Goal: Information Seeking & Learning: Learn about a topic

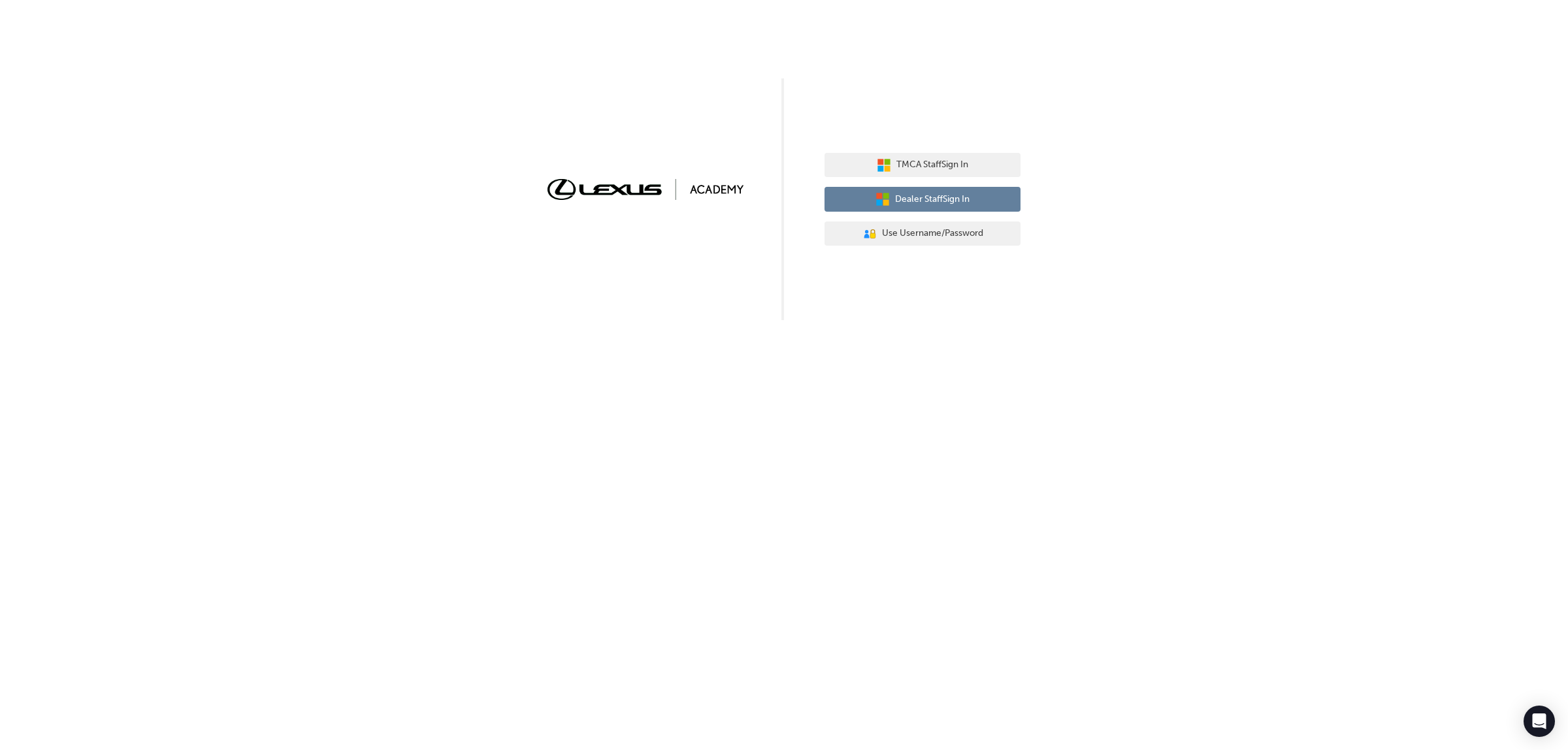
click at [976, 196] on button "Dealer Staff Sign In" at bounding box center [923, 199] width 196 height 25
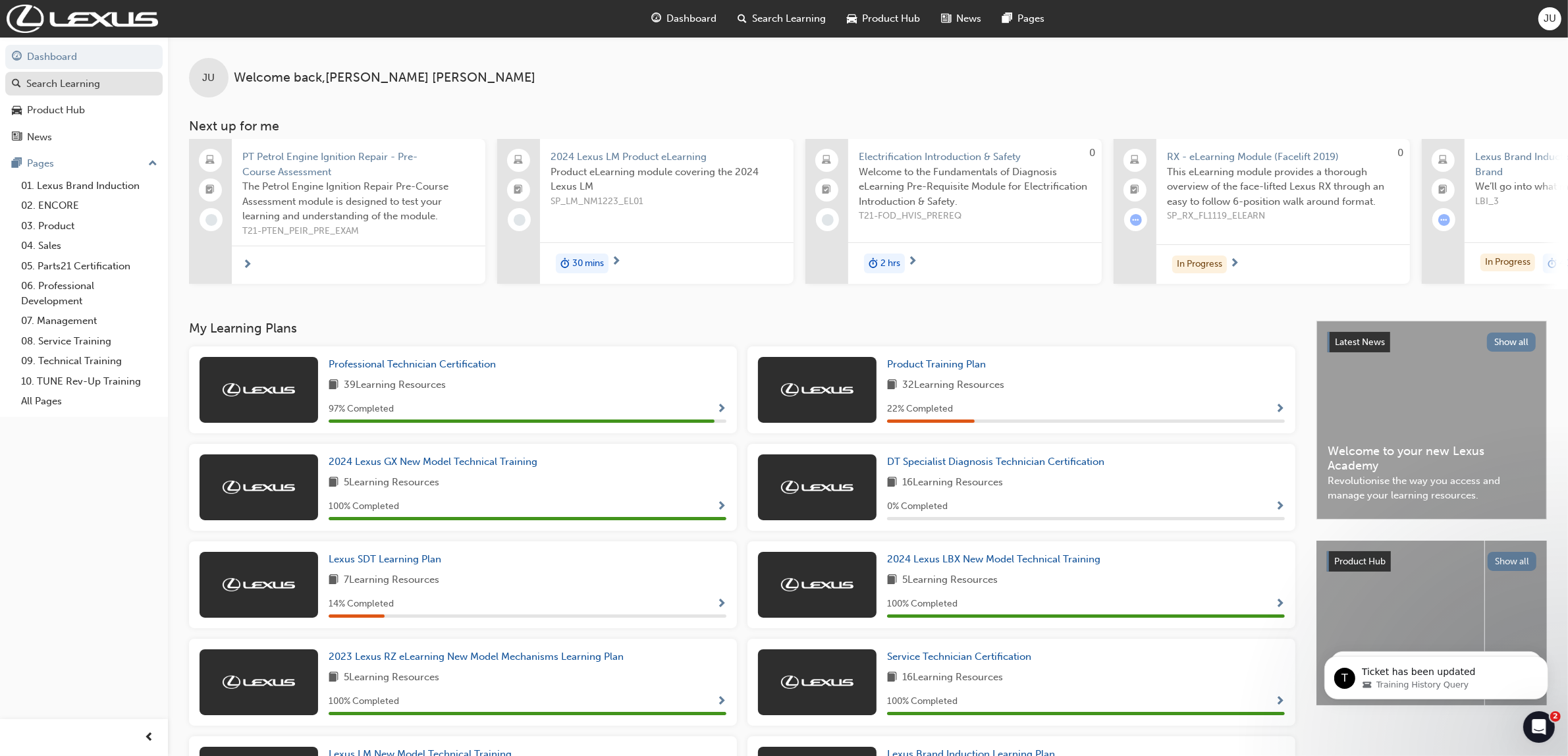
click at [73, 79] on div "Search Learning" at bounding box center [63, 83] width 74 height 15
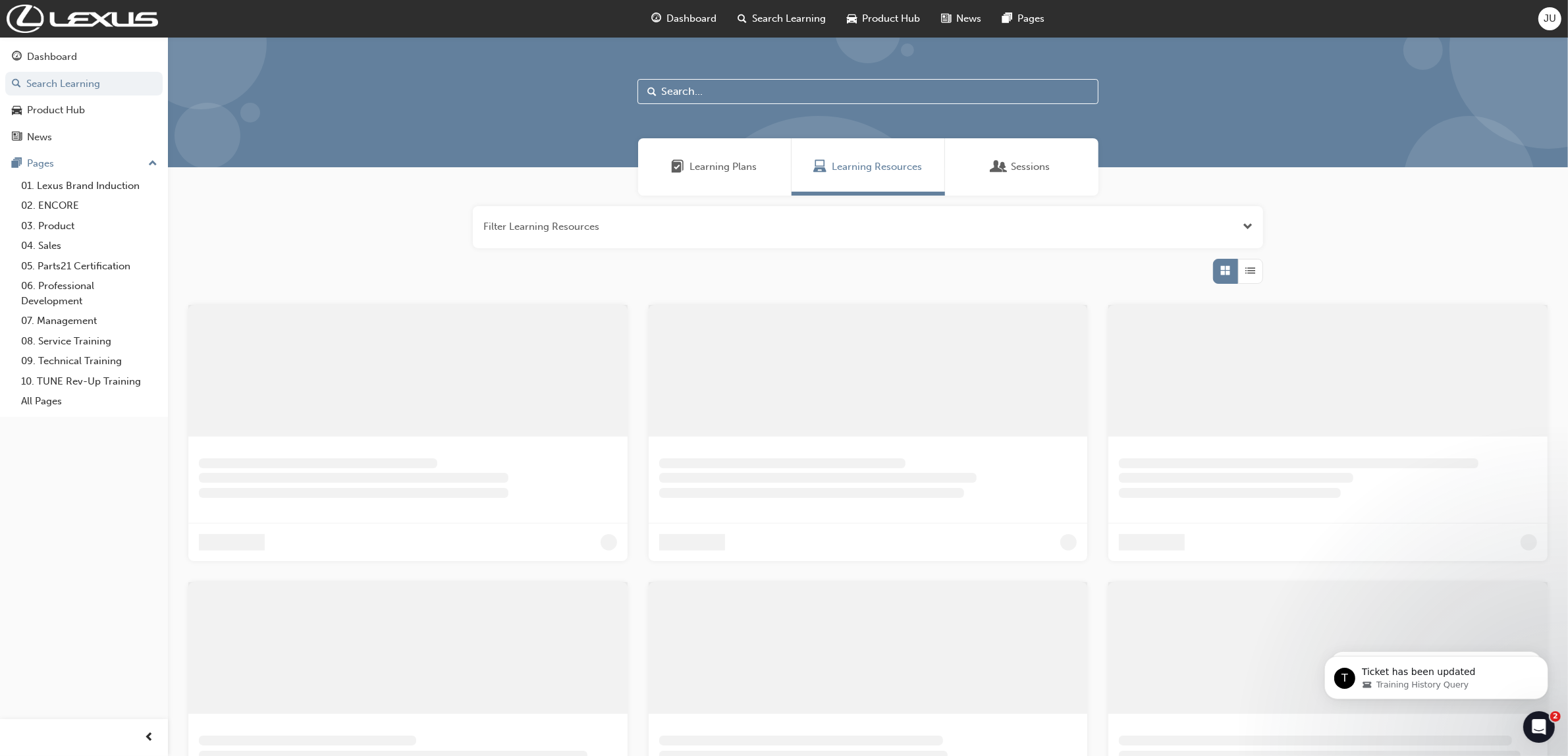
click at [739, 88] on input "text" at bounding box center [868, 92] width 461 height 25
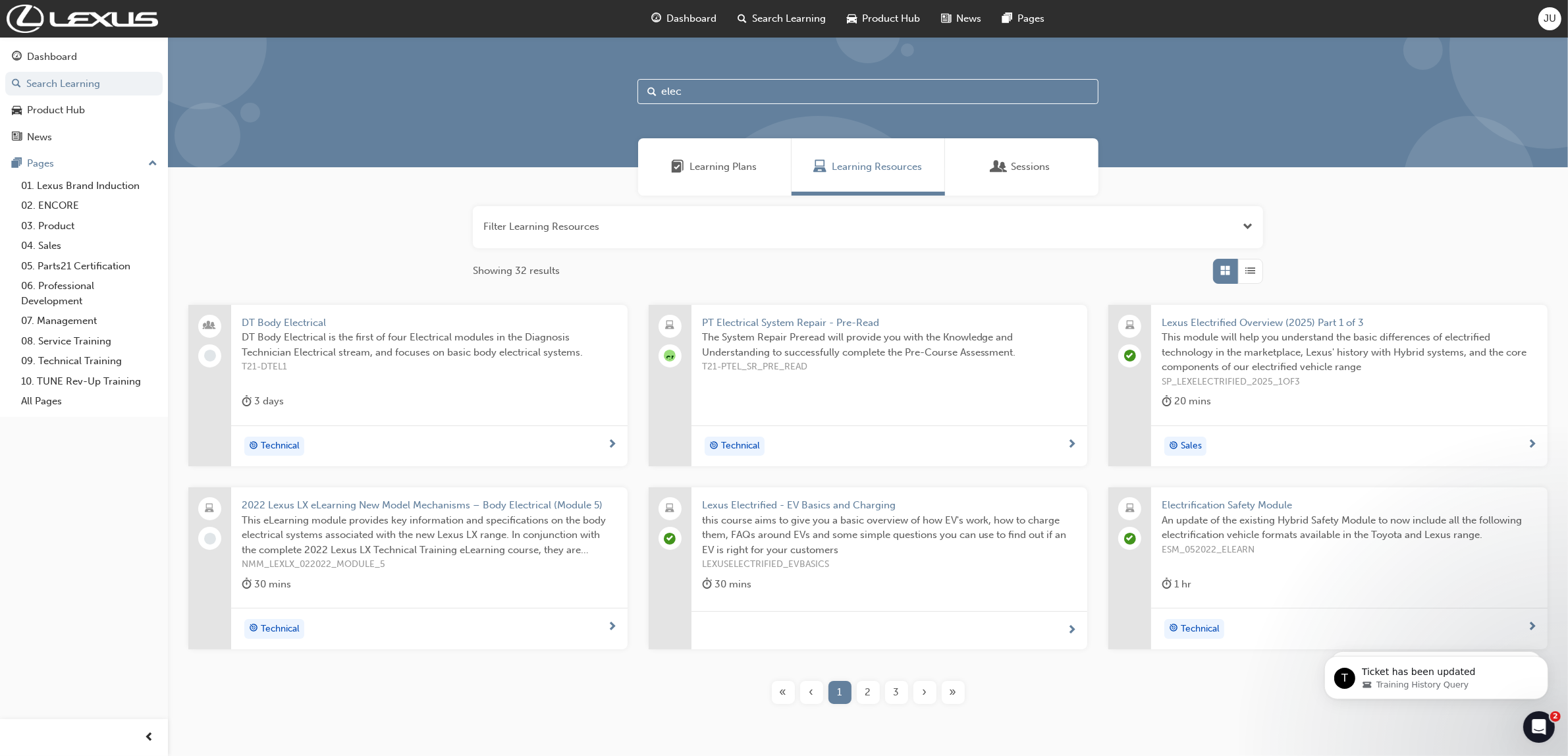
click at [744, 93] on input "elec" at bounding box center [868, 92] width 461 height 25
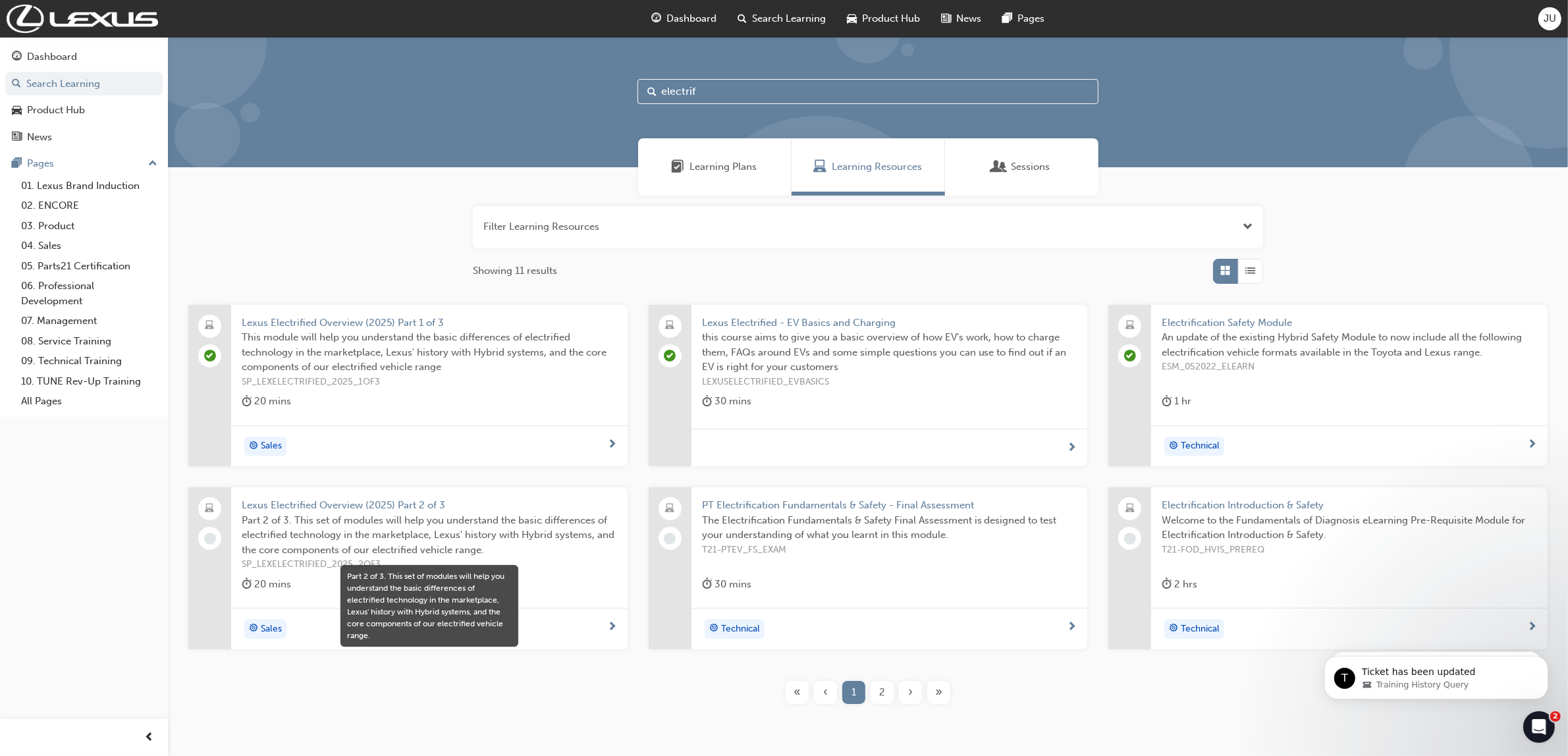
type input "electrif"
click at [311, 520] on span "Part 2 of 3. This set of modules will help you understand the basic differences…" at bounding box center [430, 535] width 375 height 45
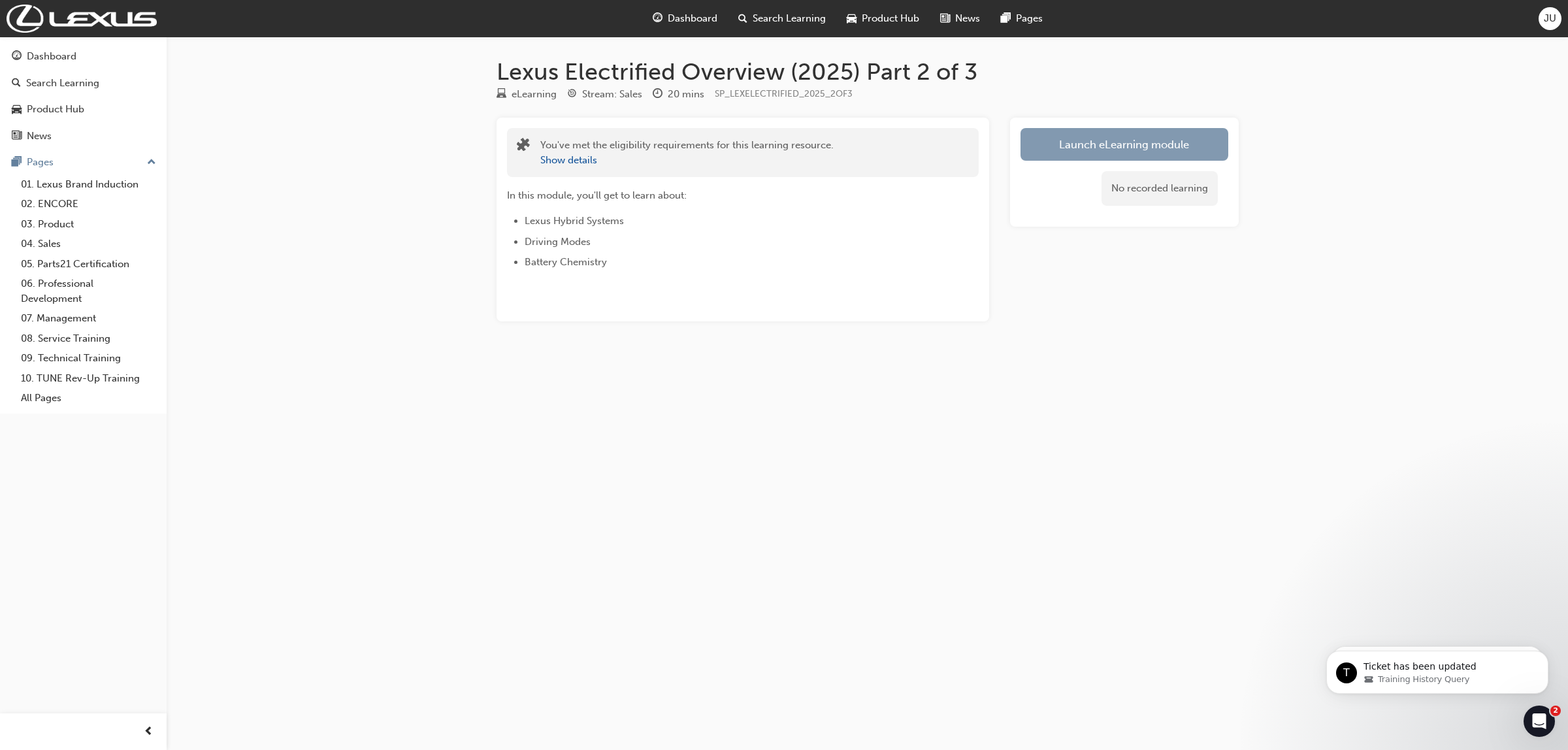
click at [1108, 145] on link "Launch eLearning module" at bounding box center [1124, 144] width 208 height 32
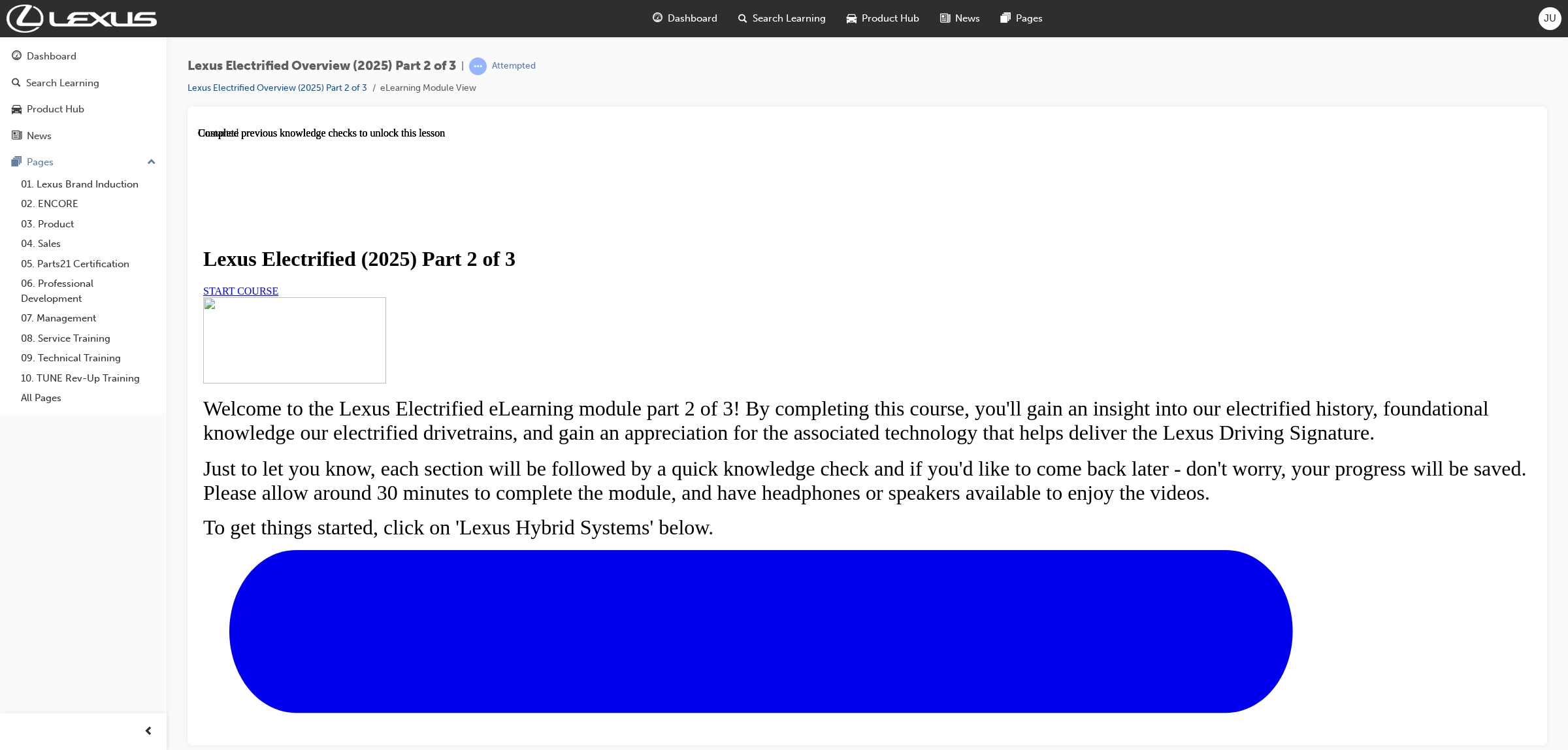
click at [279, 296] on span "START COURSE" at bounding box center [240, 290] width 75 height 11
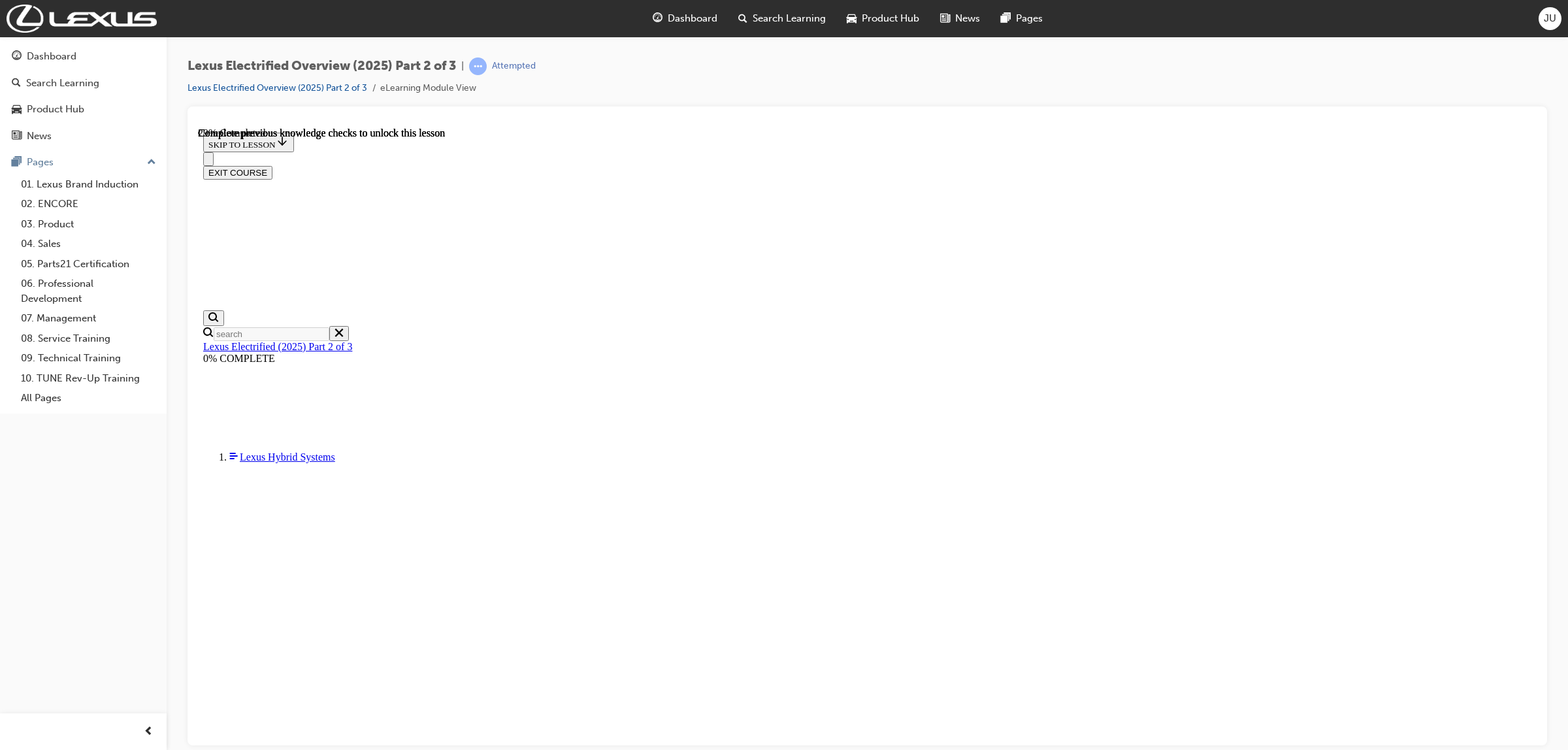
scroll to position [752, 0]
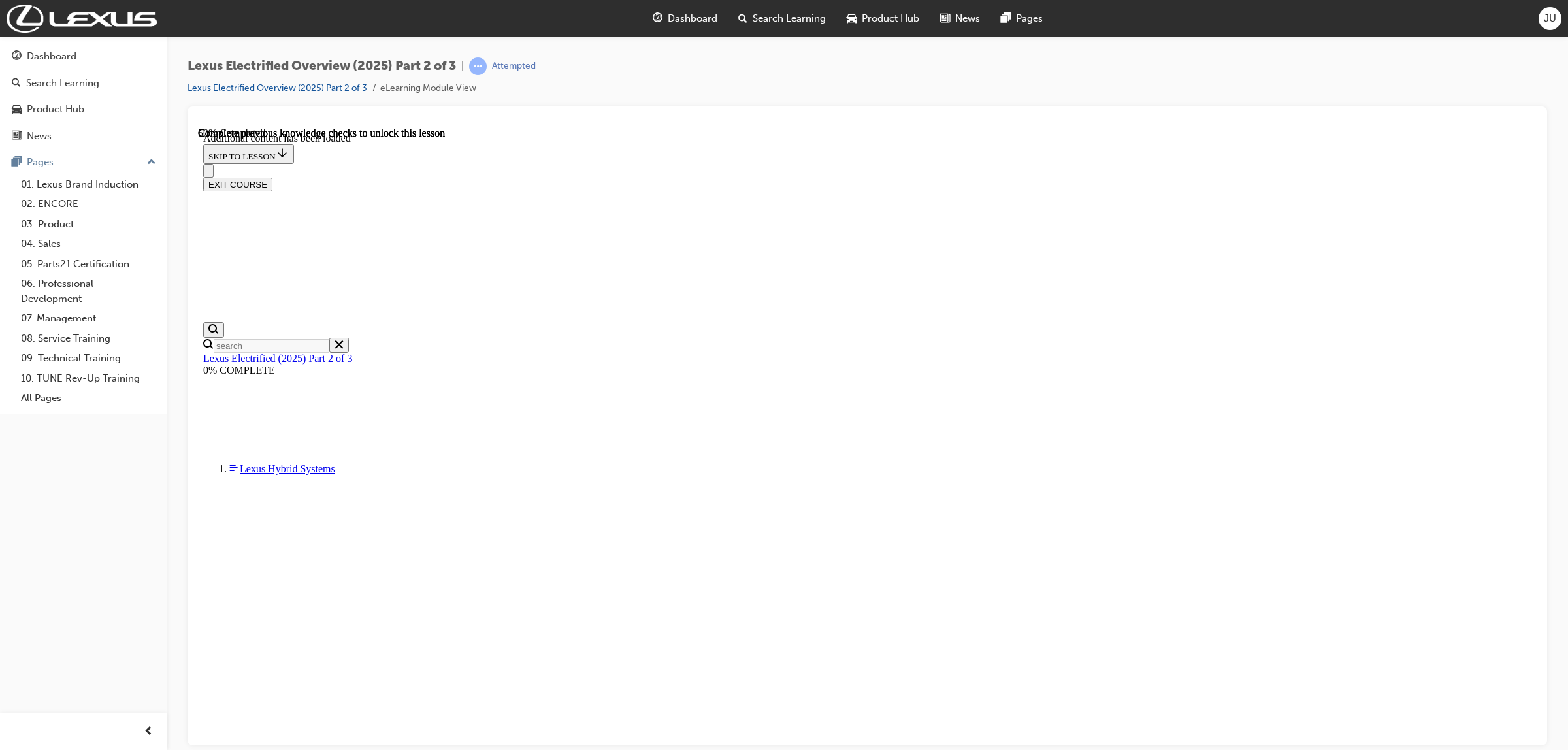
checkbox input "true"
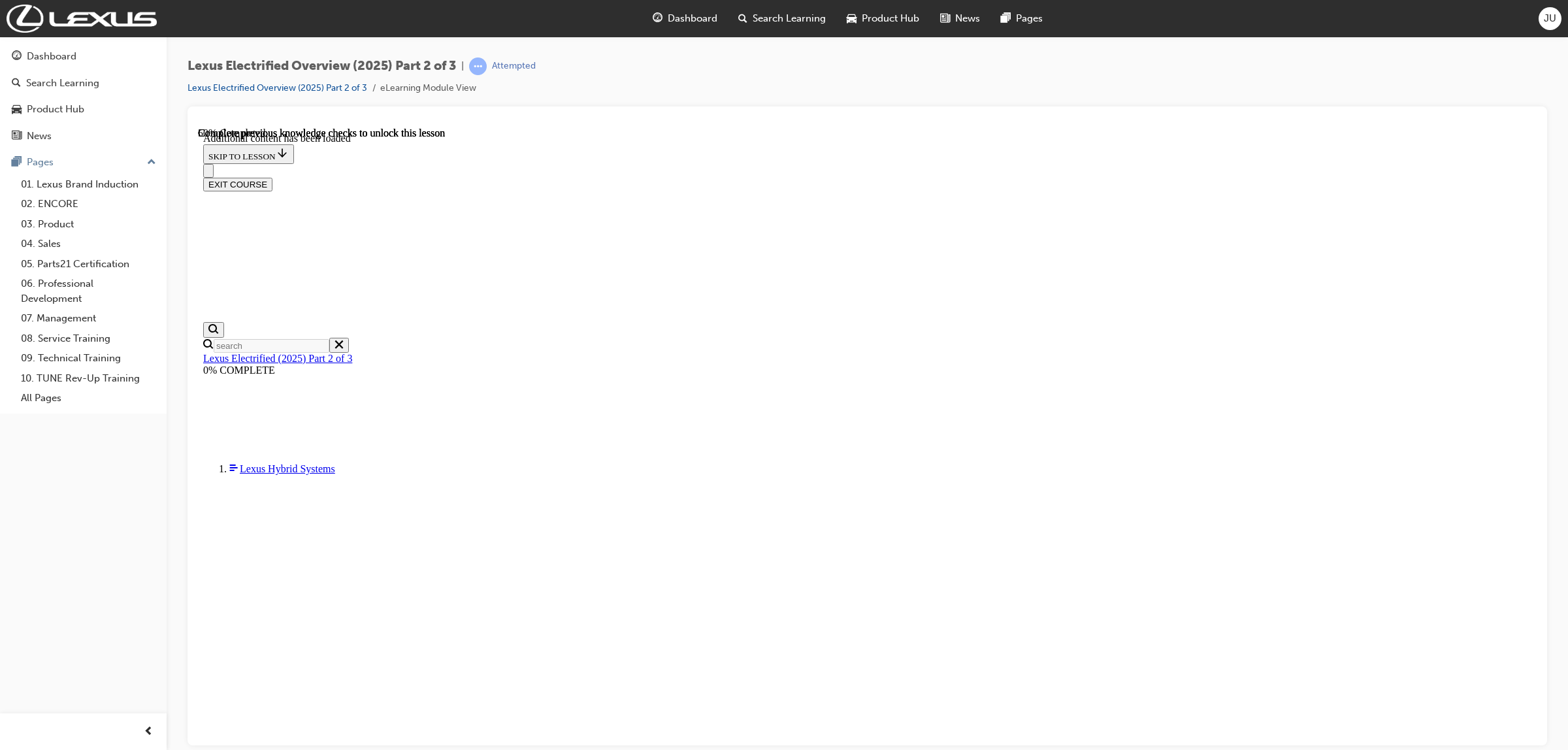
checkbox input "true"
drag, startPoint x: 802, startPoint y: 536, endPoint x: 817, endPoint y: 558, distance: 26.6
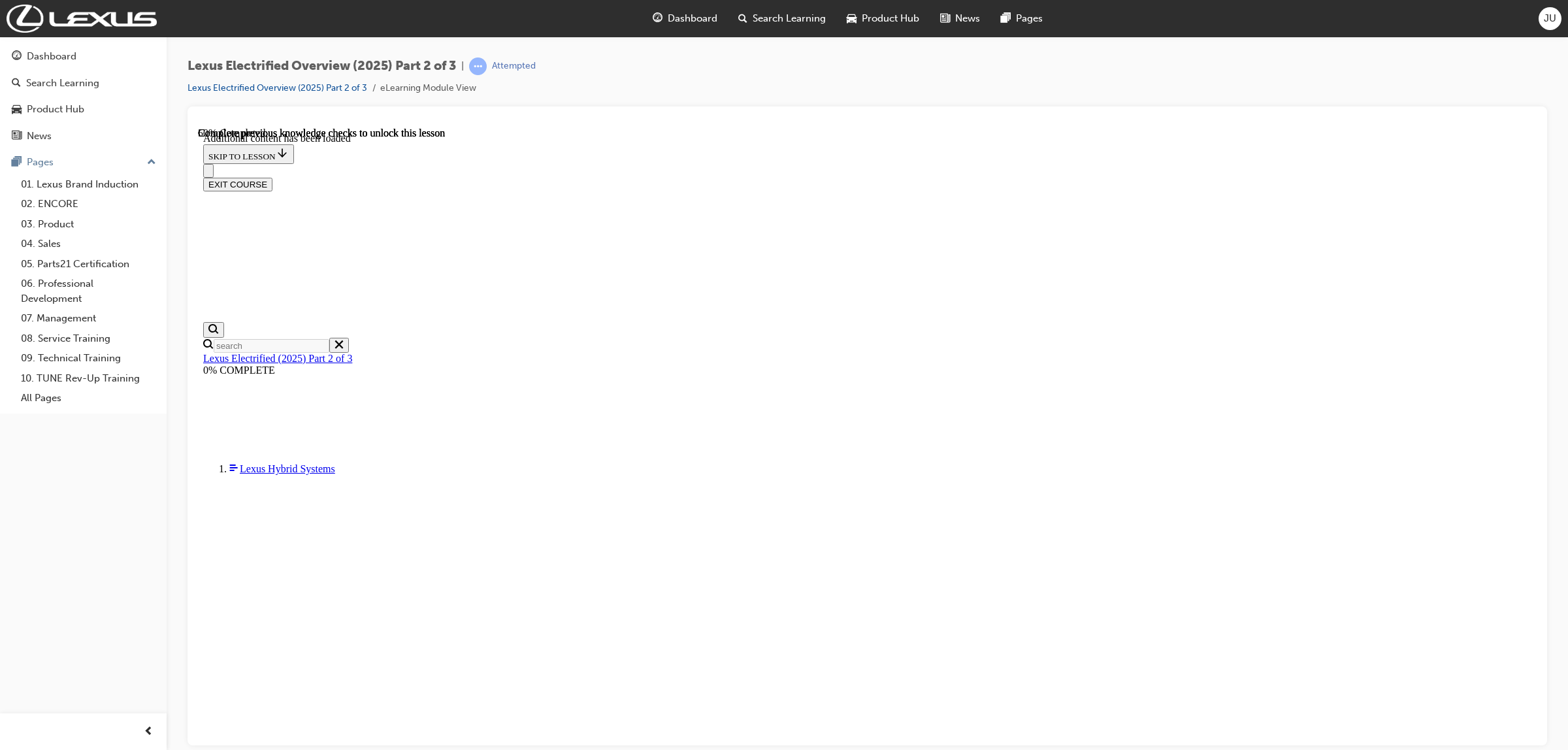
checkbox input "true"
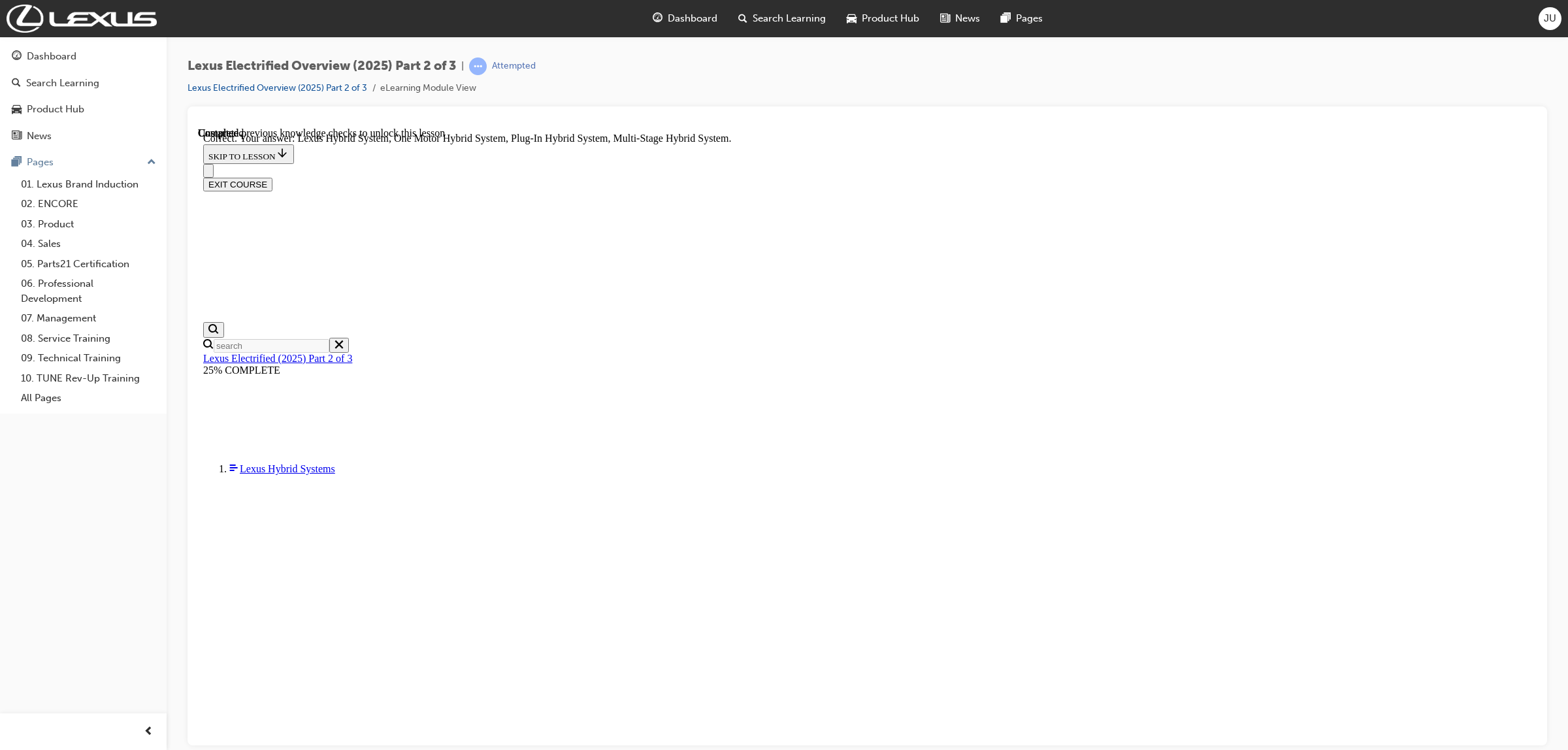
scroll to position [2401, 0]
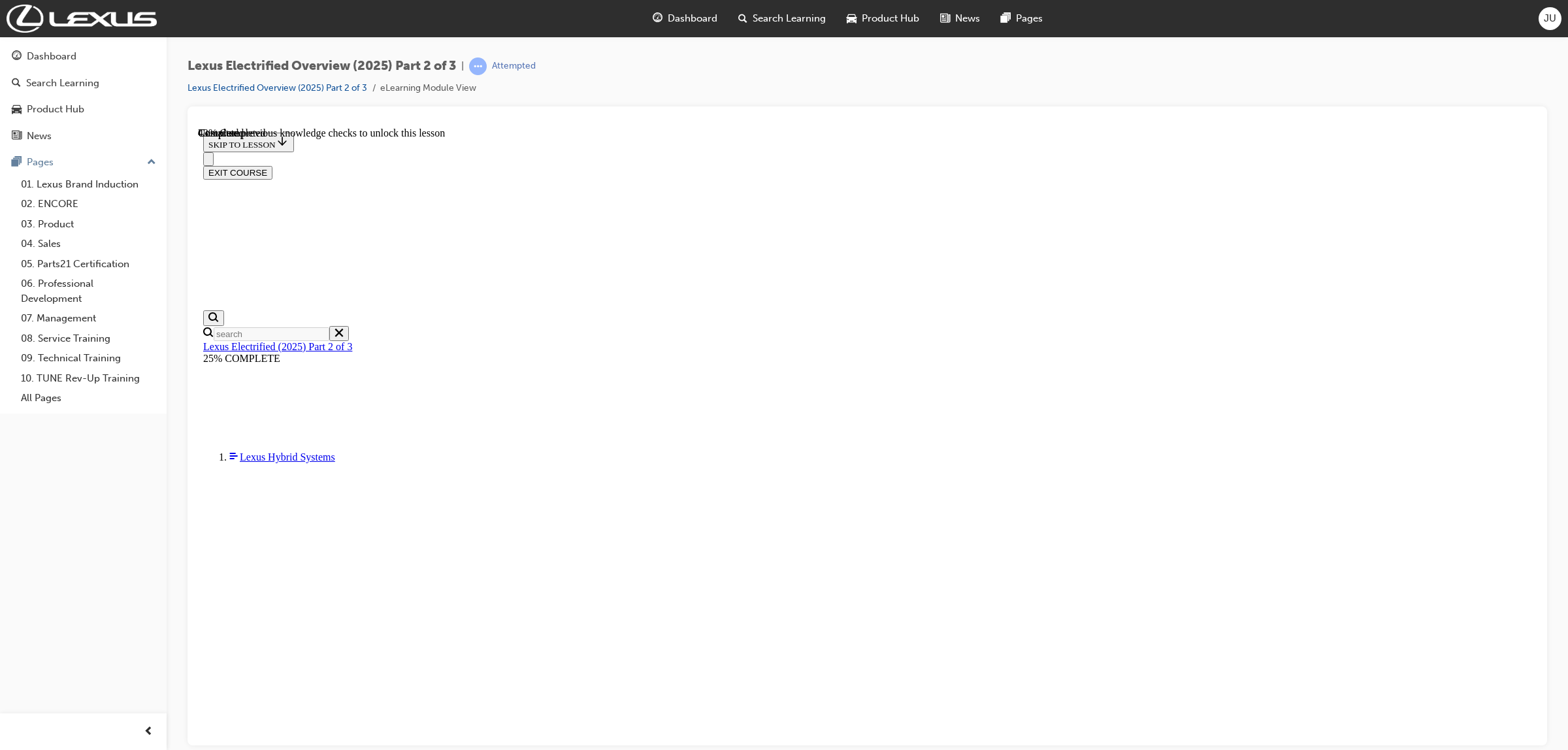
scroll to position [650, 0]
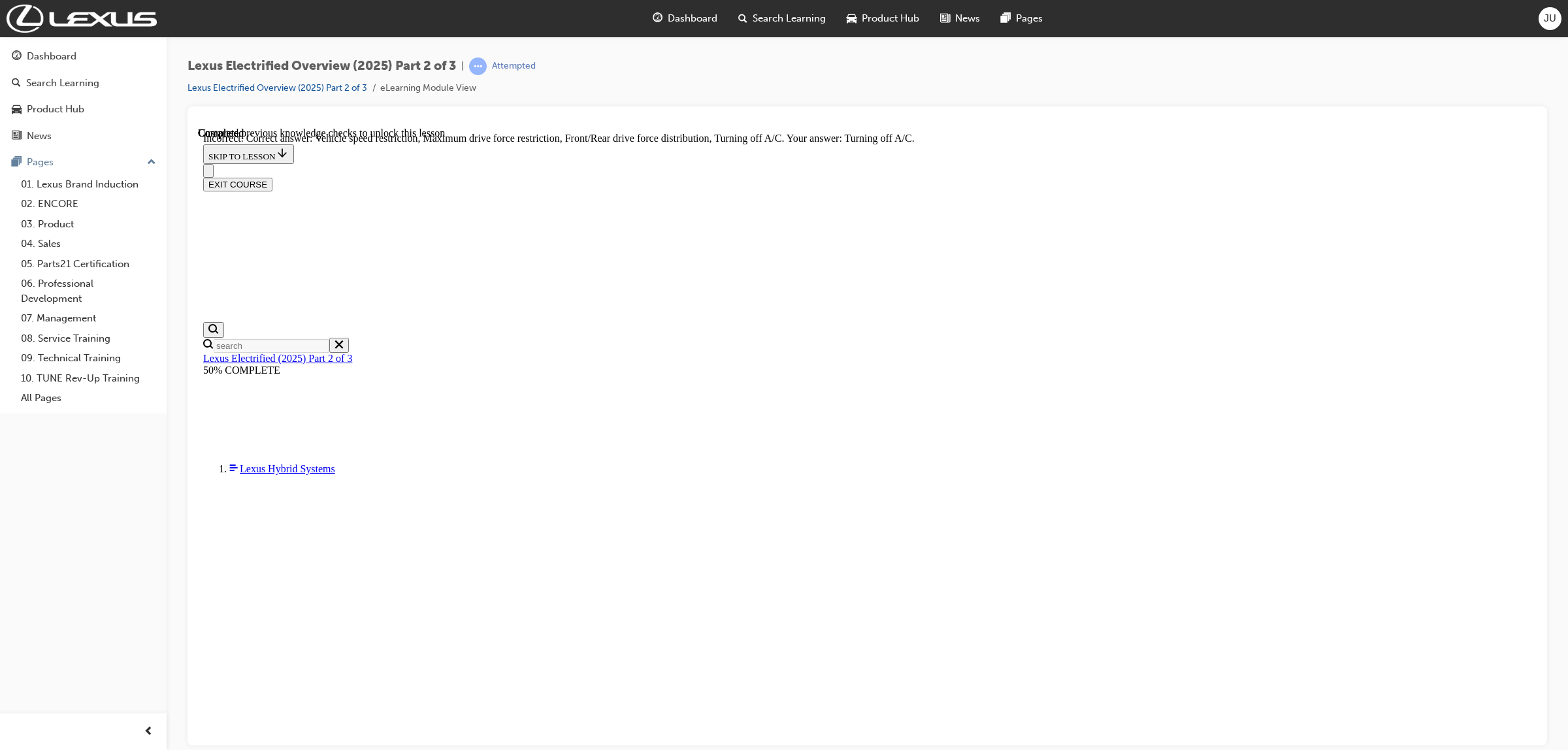
checkbox input "false"
checkbox input "true"
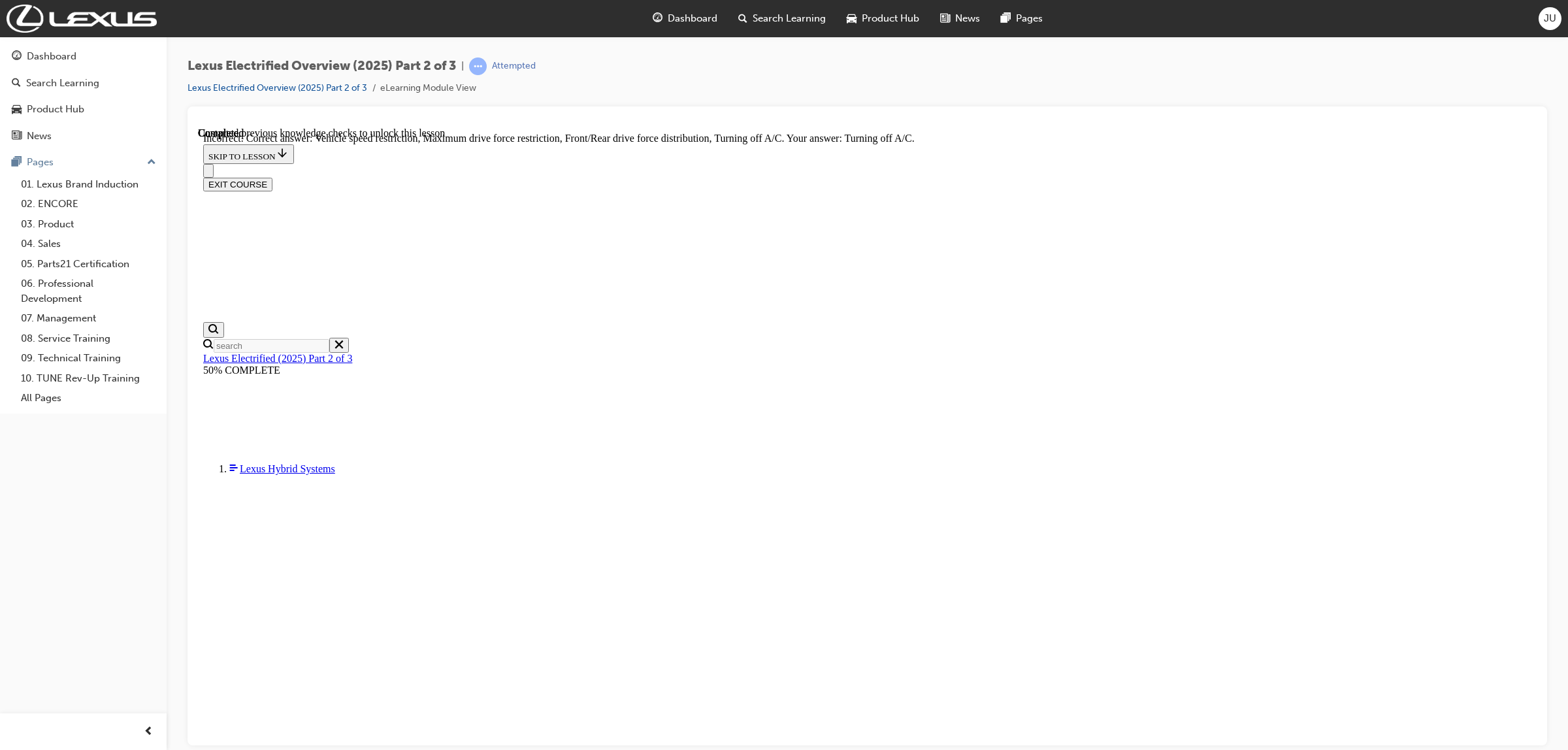
checkbox input "true"
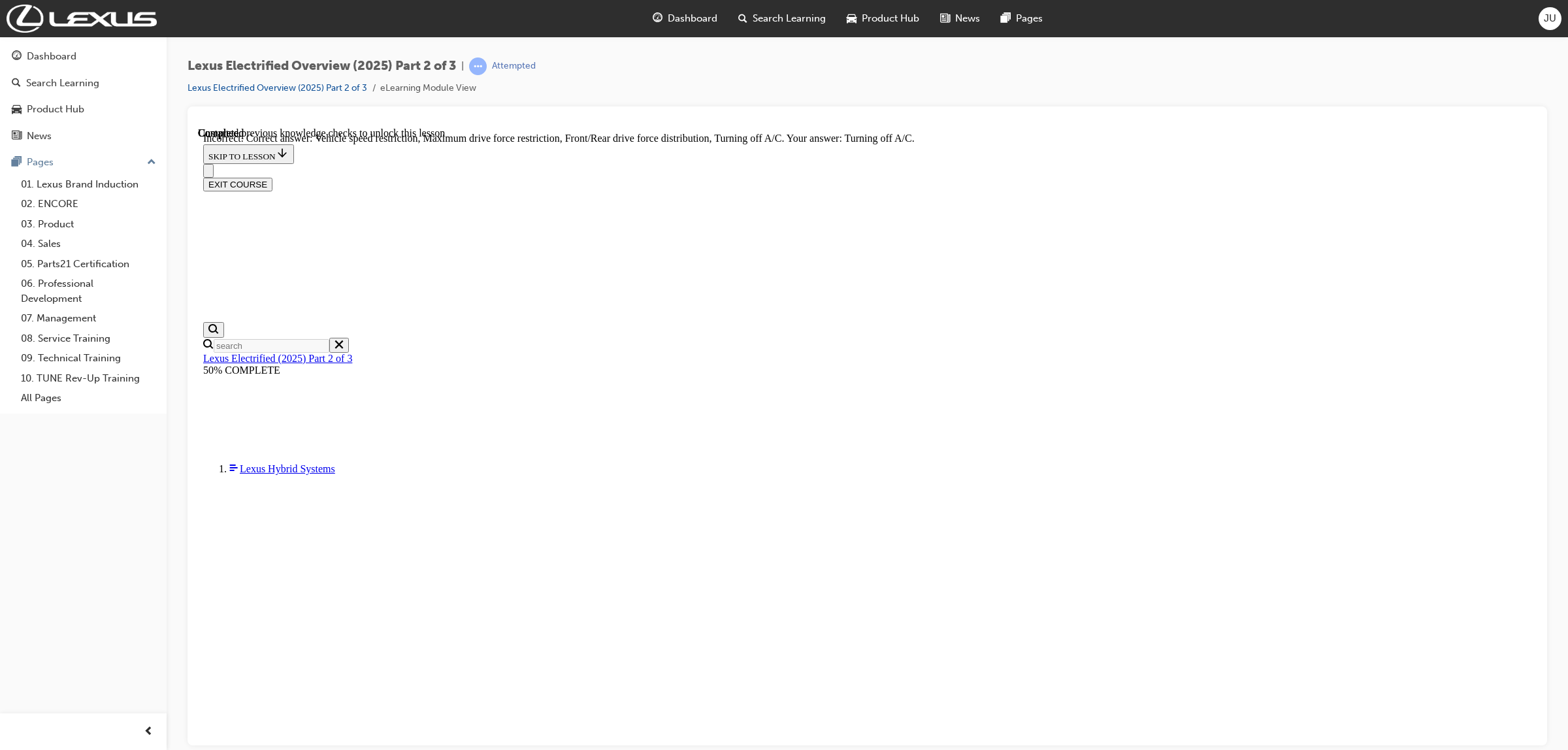
checkbox input "true"
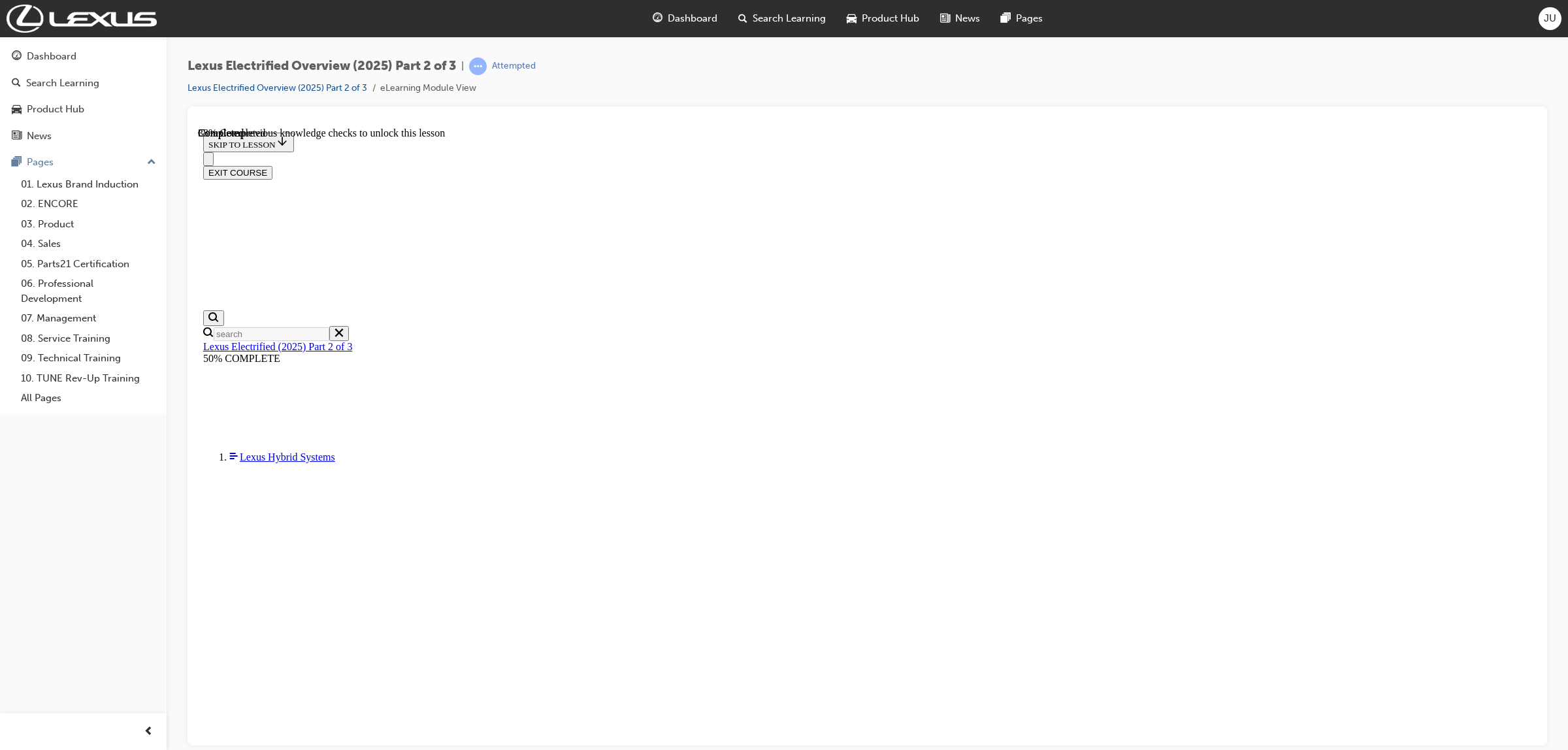
scroll to position [611, 0]
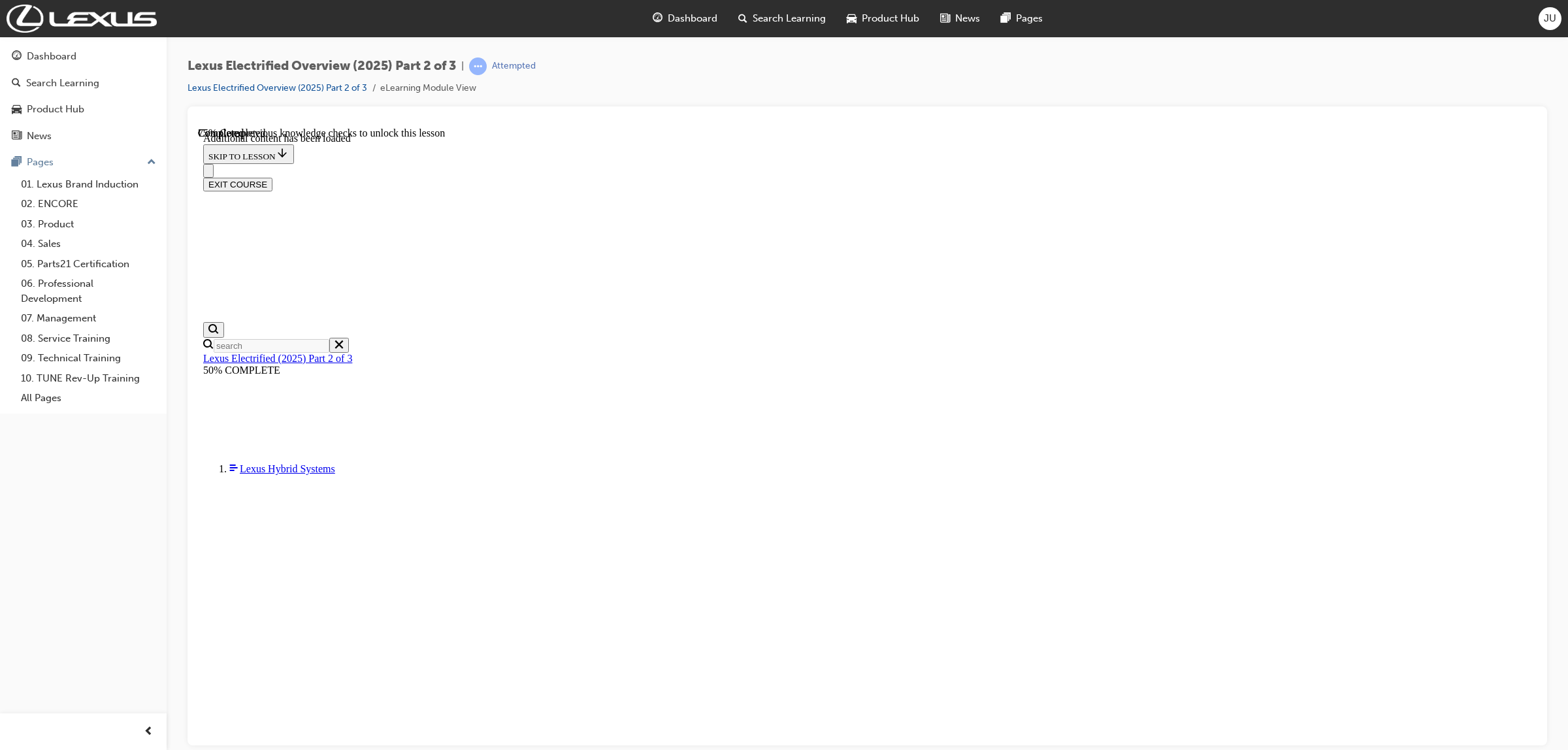
checkbox input "true"
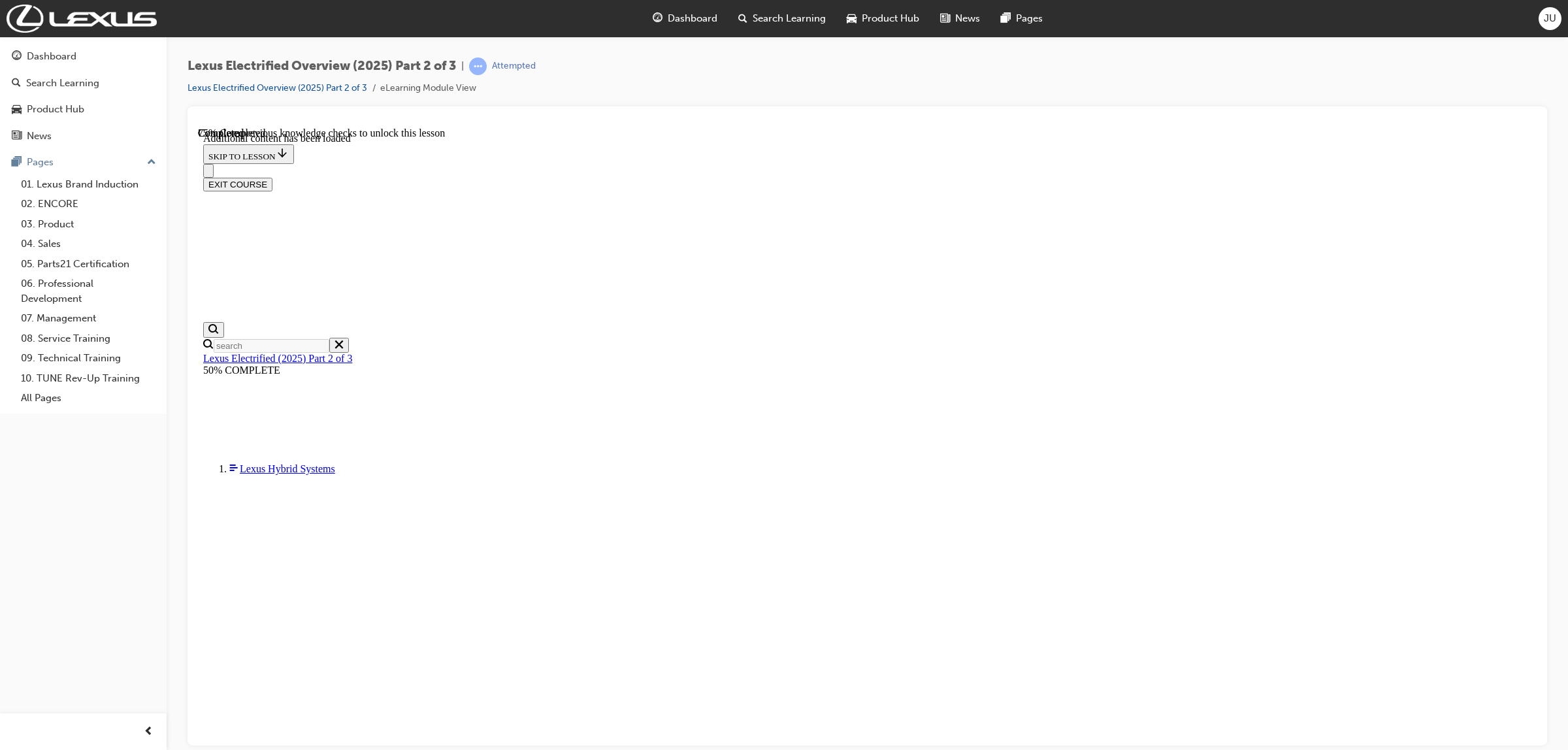
checkbox input "true"
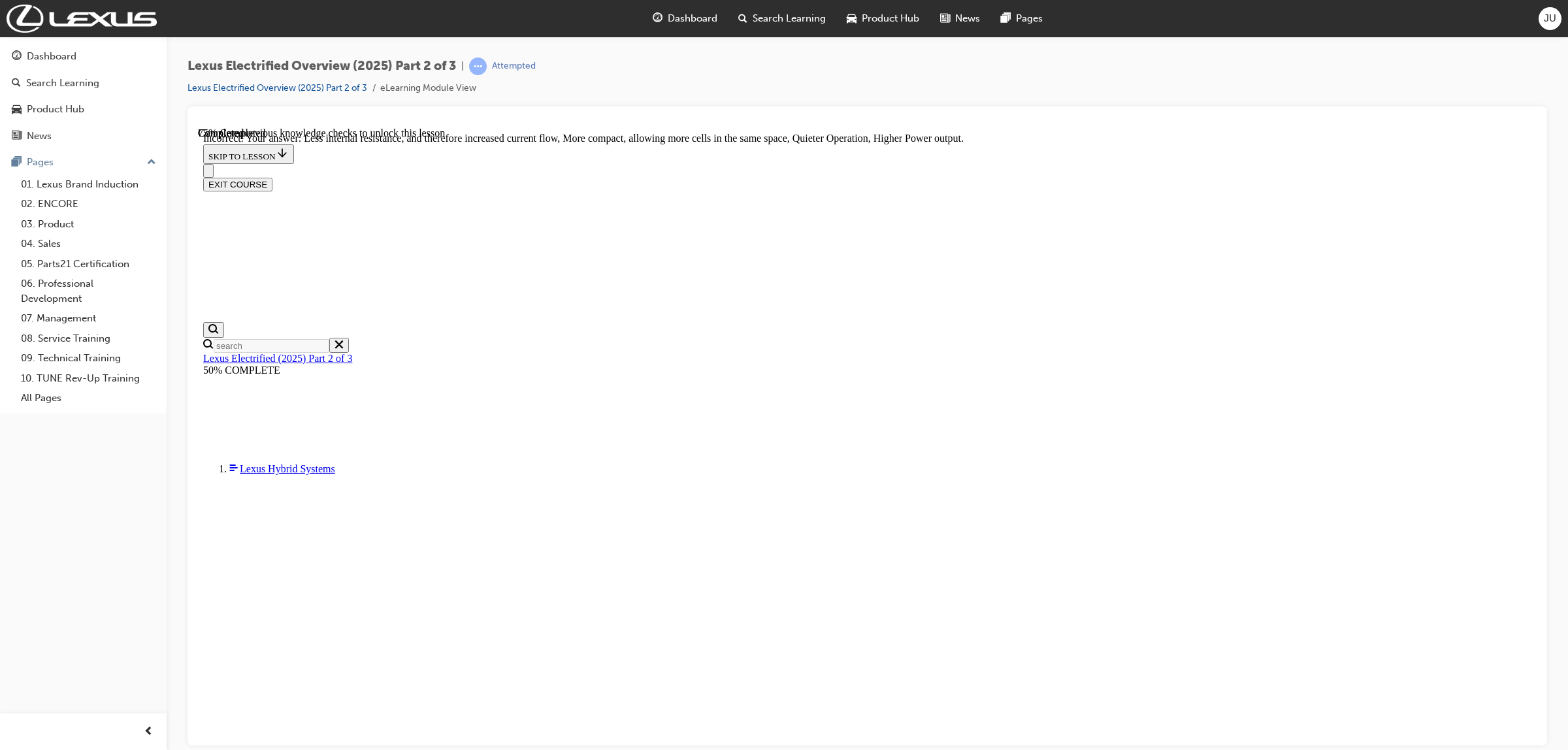
checkbox input "false"
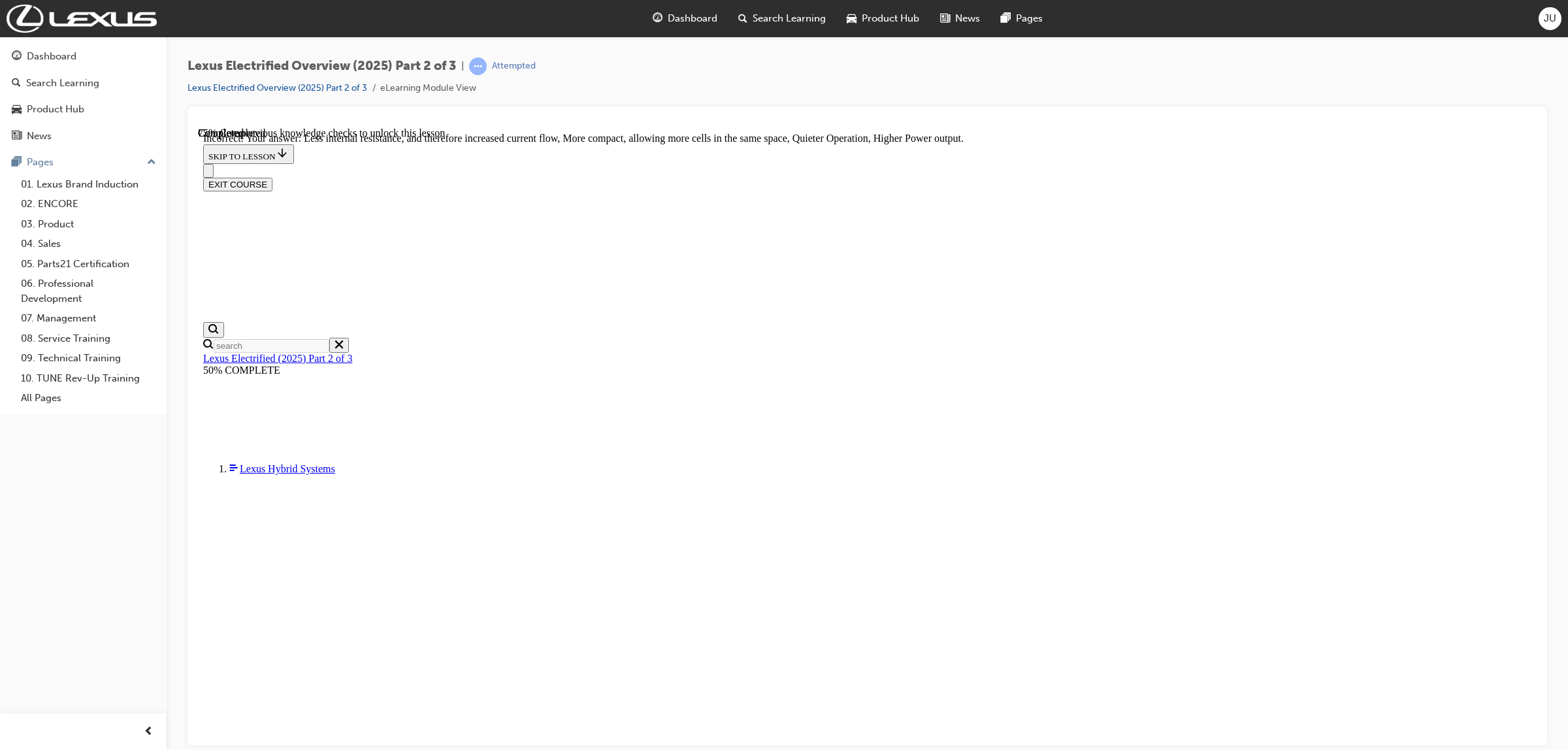
checkbox input "false"
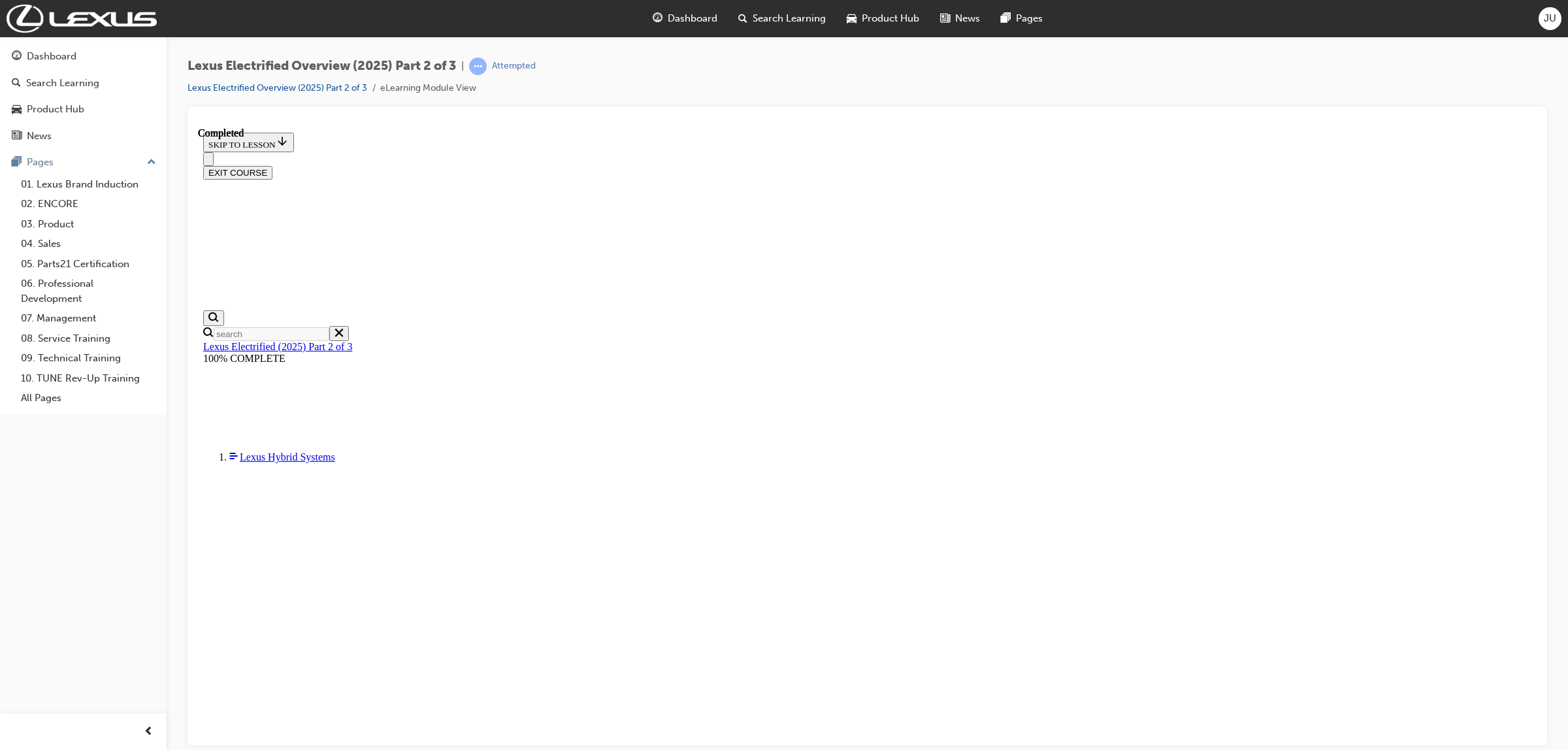
scroll to position [223, 0]
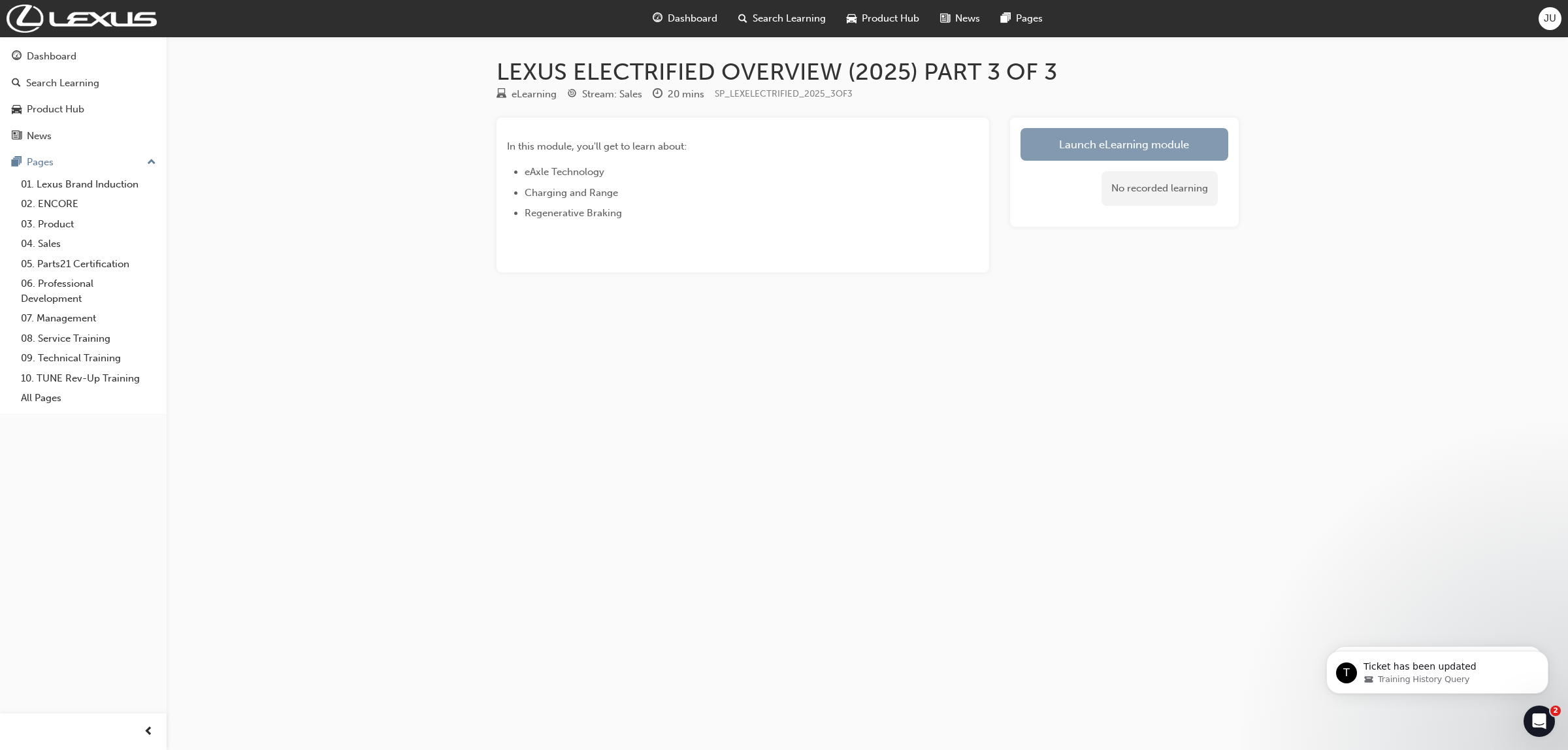
click at [1030, 138] on link "Launch eLearning module" at bounding box center [1124, 144] width 208 height 32
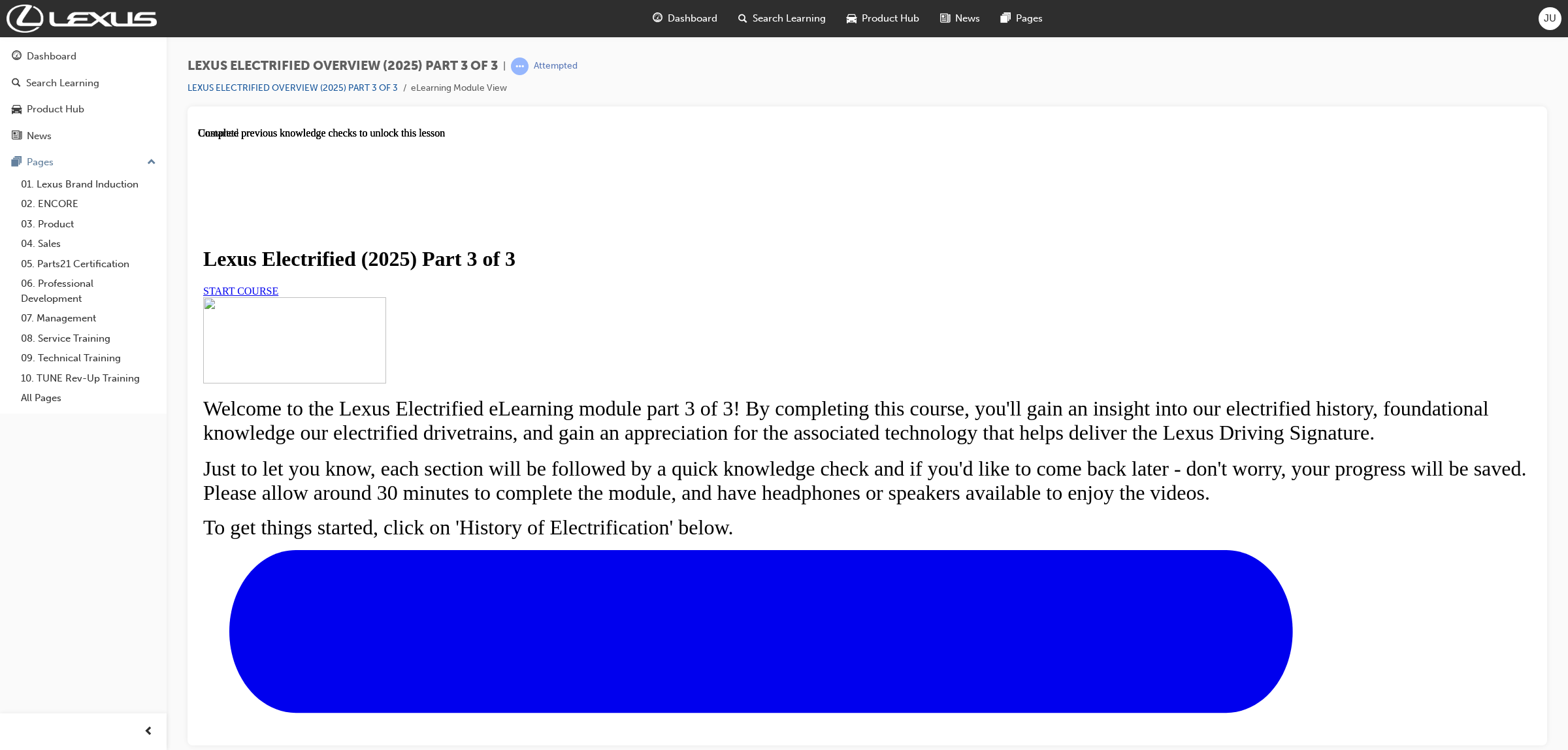
click at [279, 296] on link "START COURSE" at bounding box center [240, 290] width 75 height 11
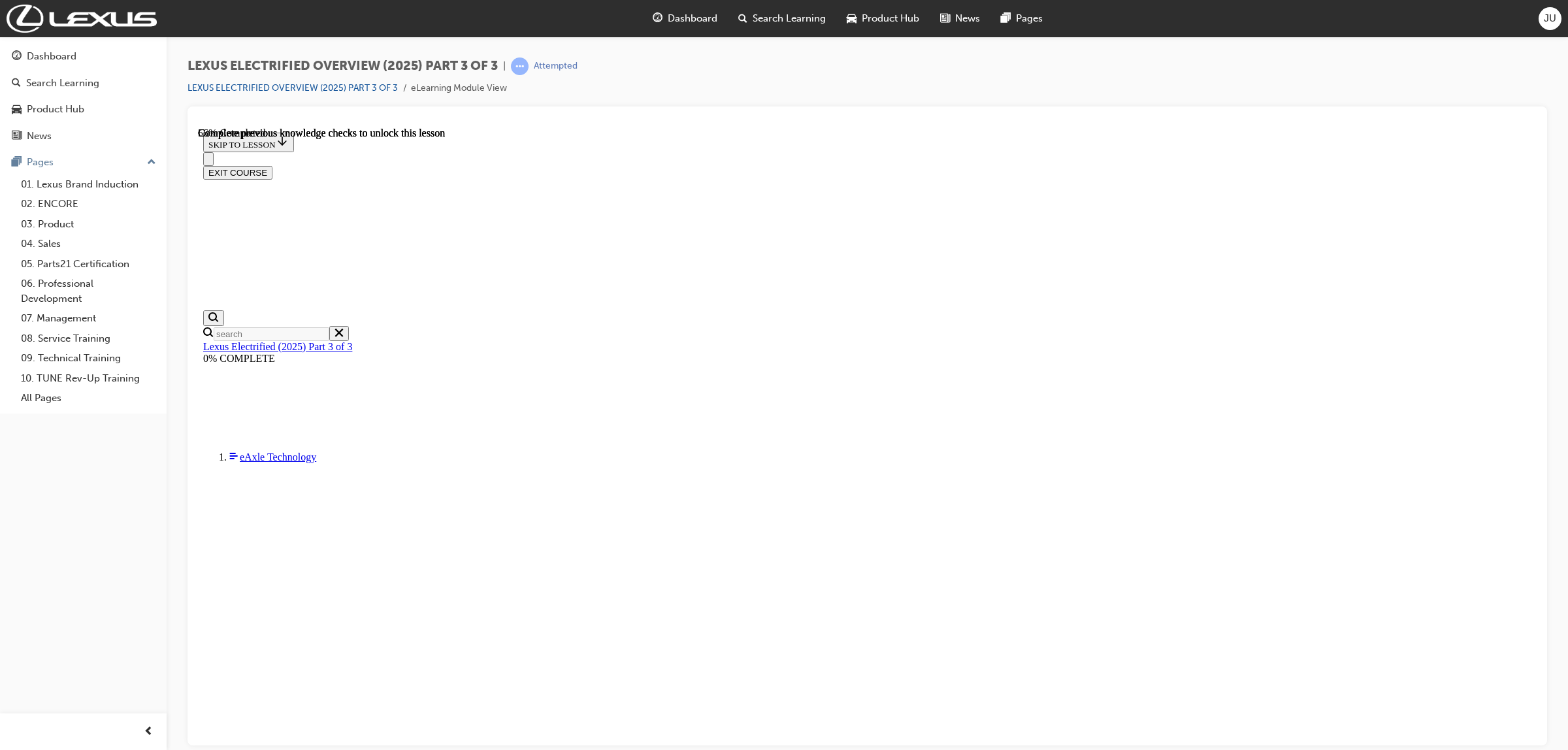
scroll to position [569, 0]
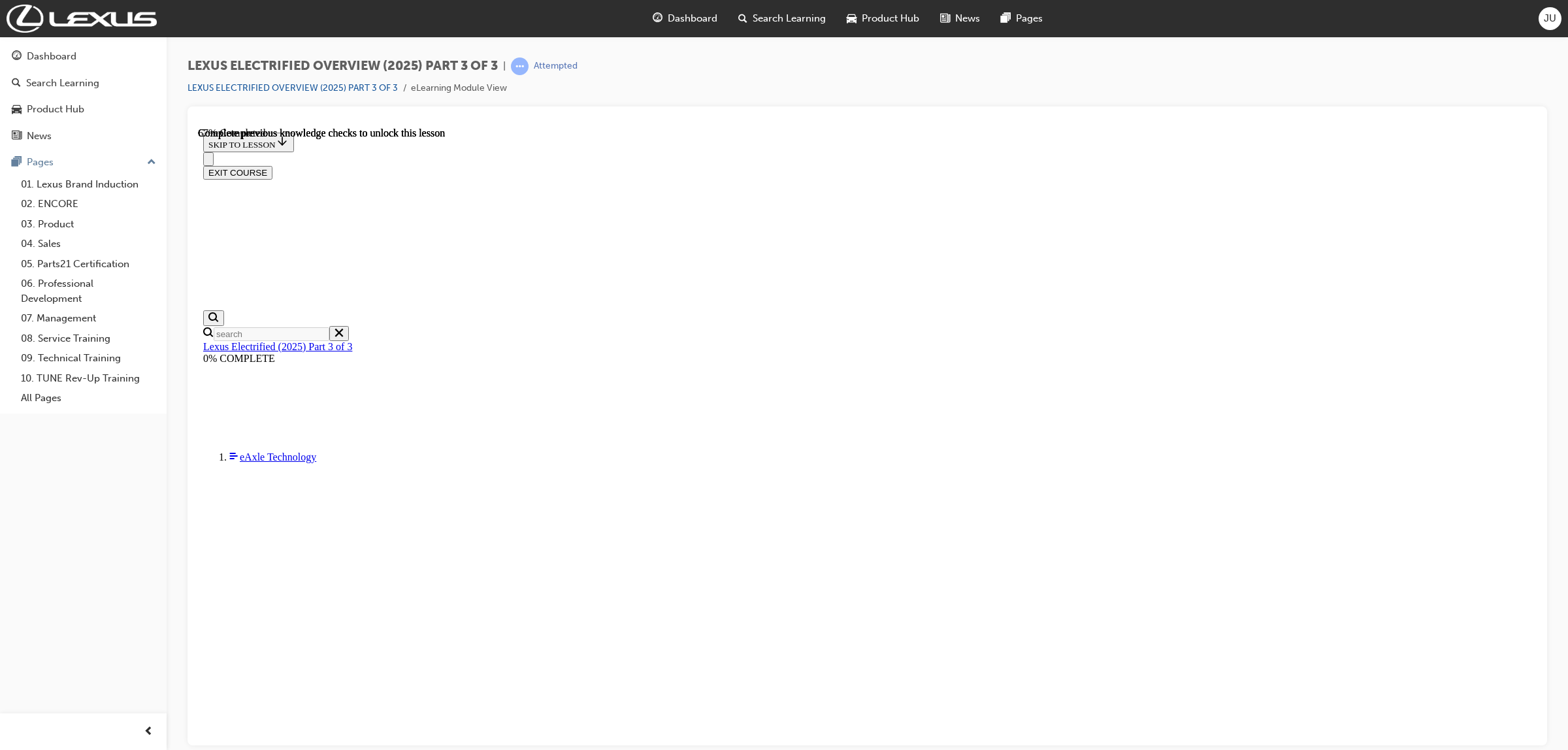
radio input "true"
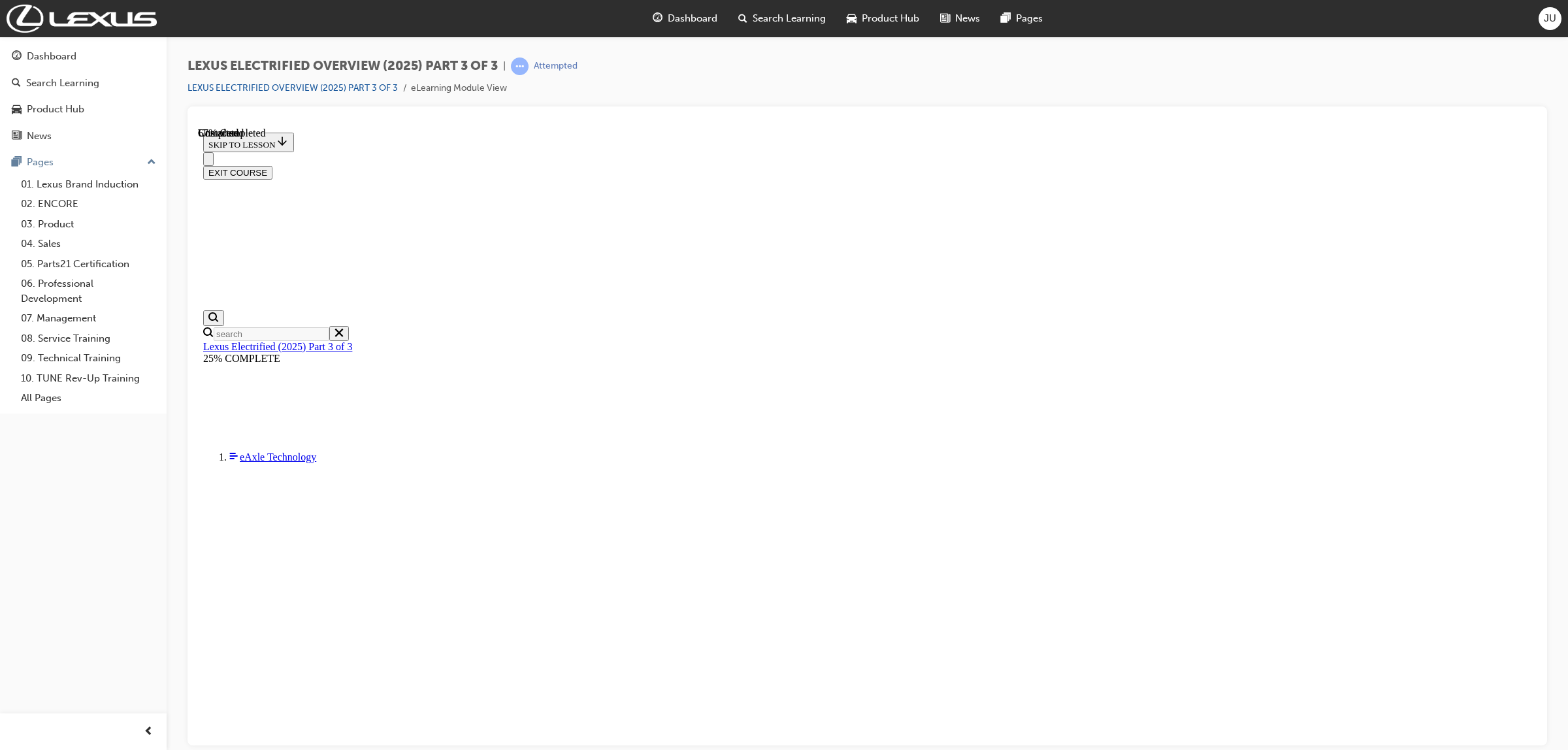
scroll to position [549, 0]
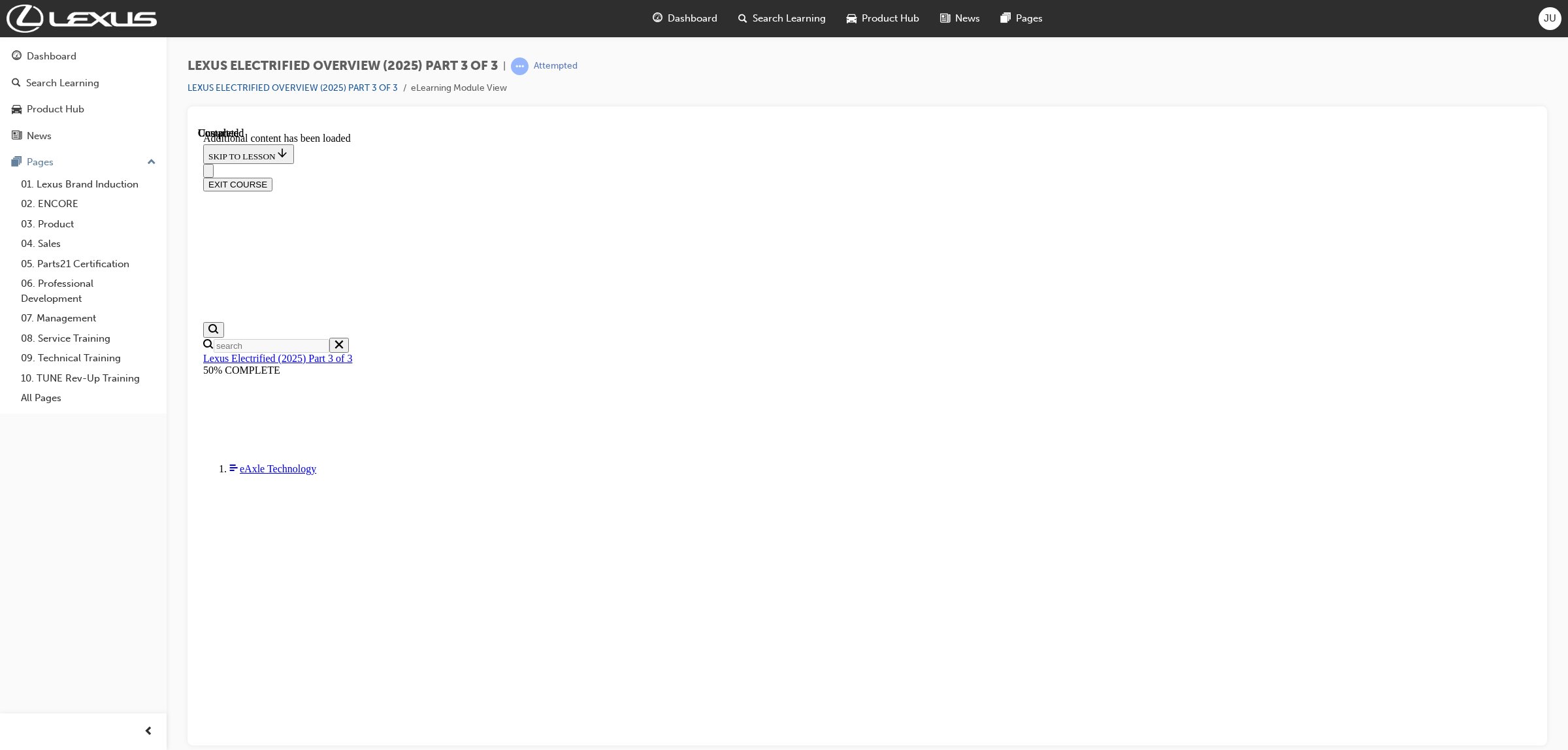
checkbox input "true"
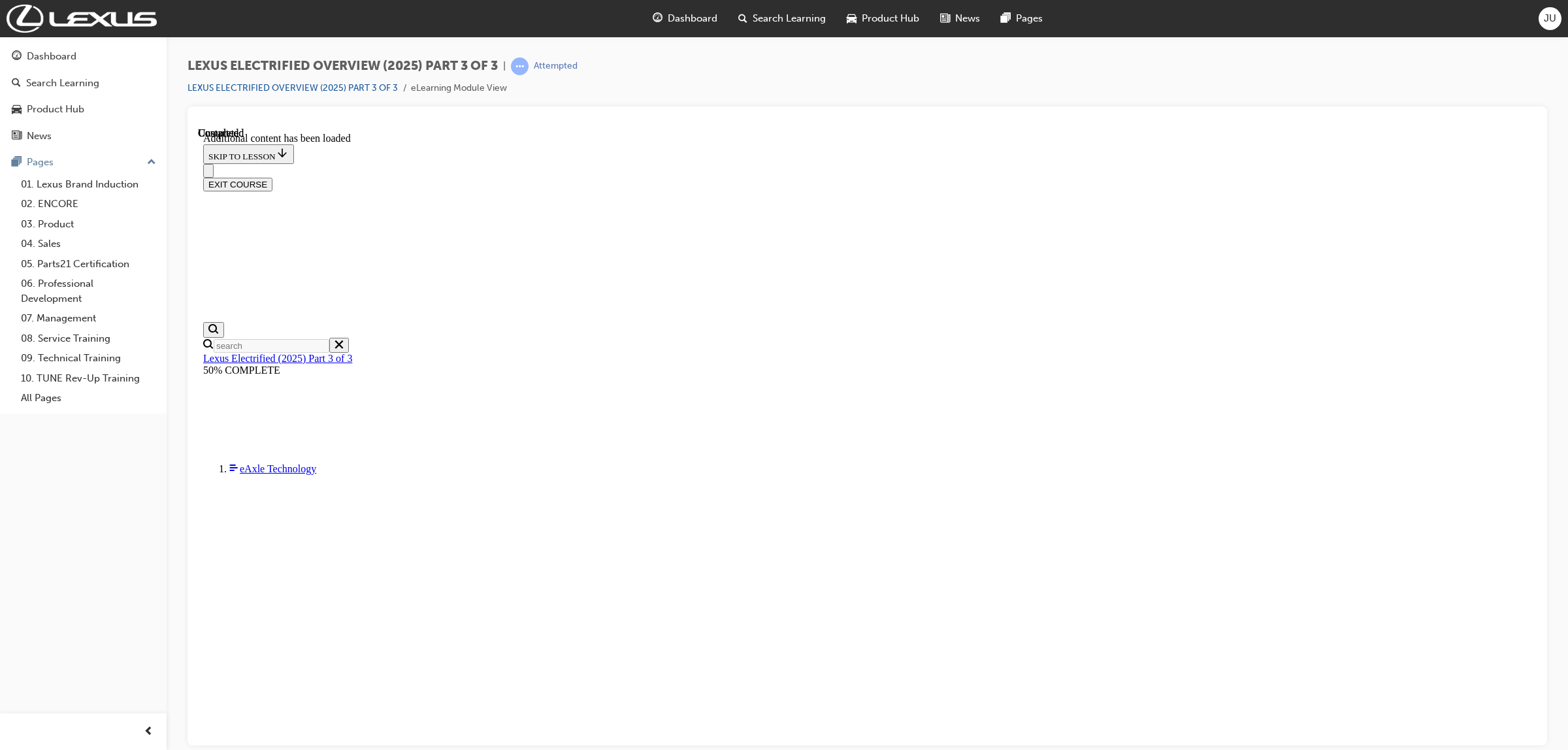
checkbox input "true"
drag, startPoint x: 841, startPoint y: 484, endPoint x: 846, endPoint y: 492, distance: 9.4
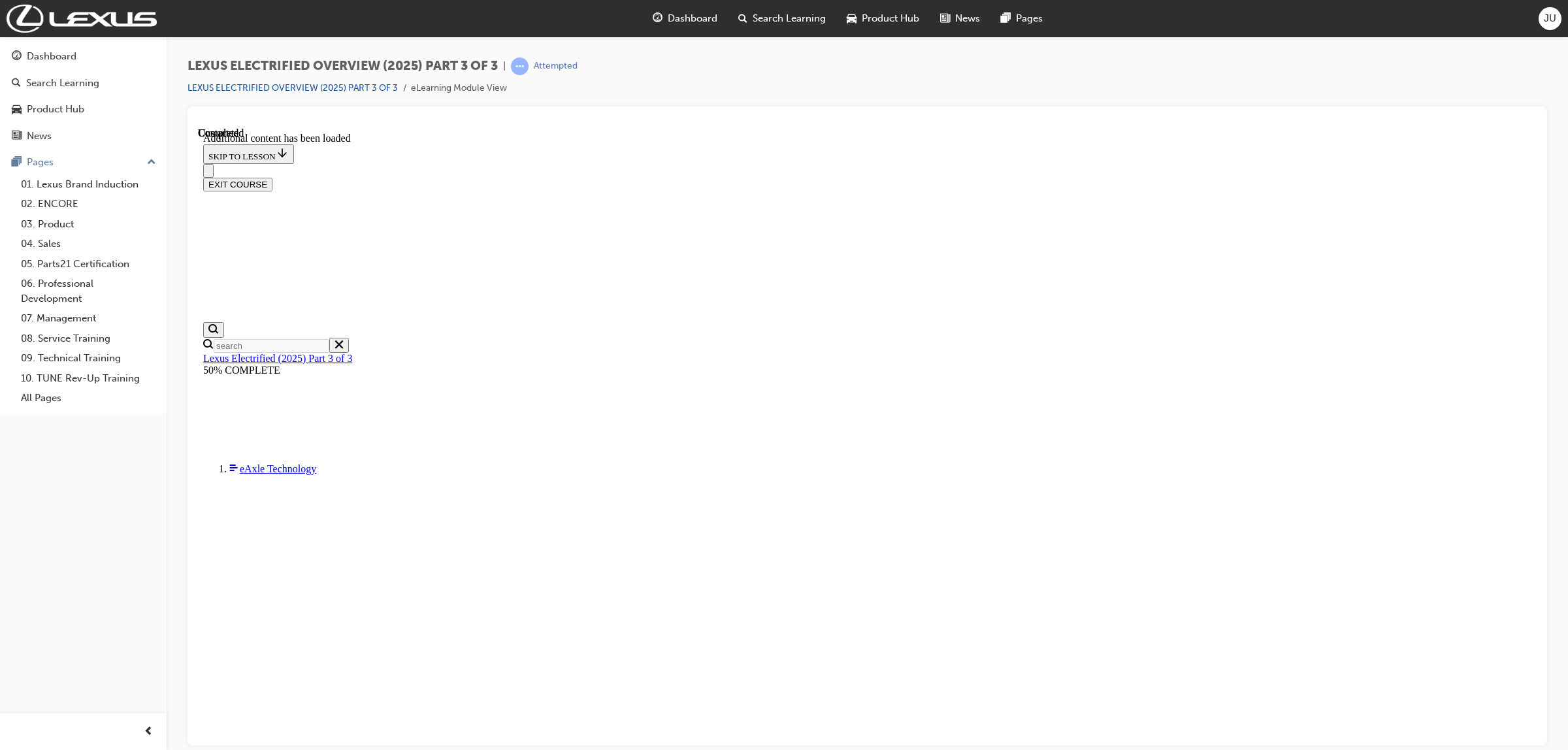
checkbox input "true"
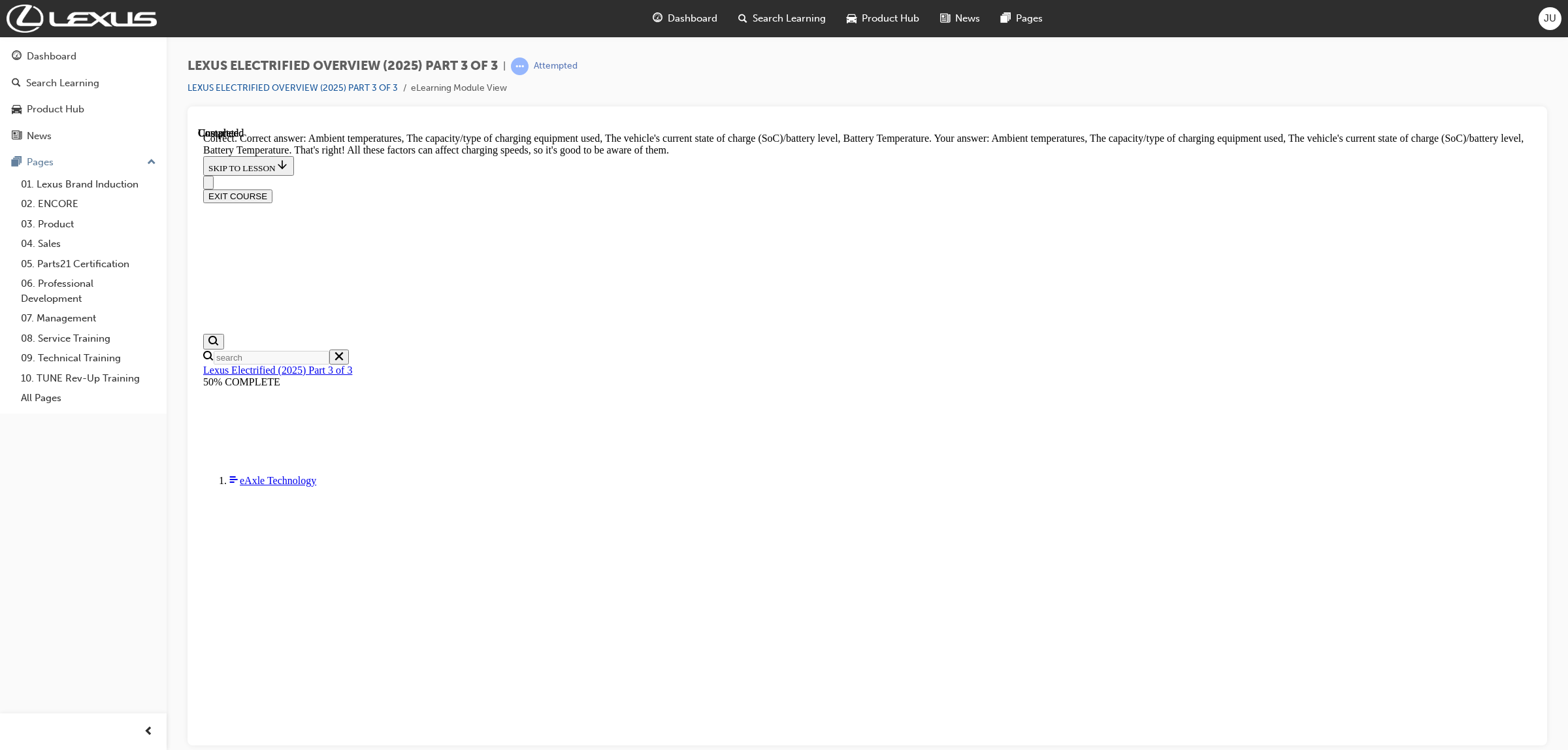
scroll to position [1520, 0]
drag, startPoint x: 955, startPoint y: 706, endPoint x: 956, endPoint y: 683, distance: 23.0
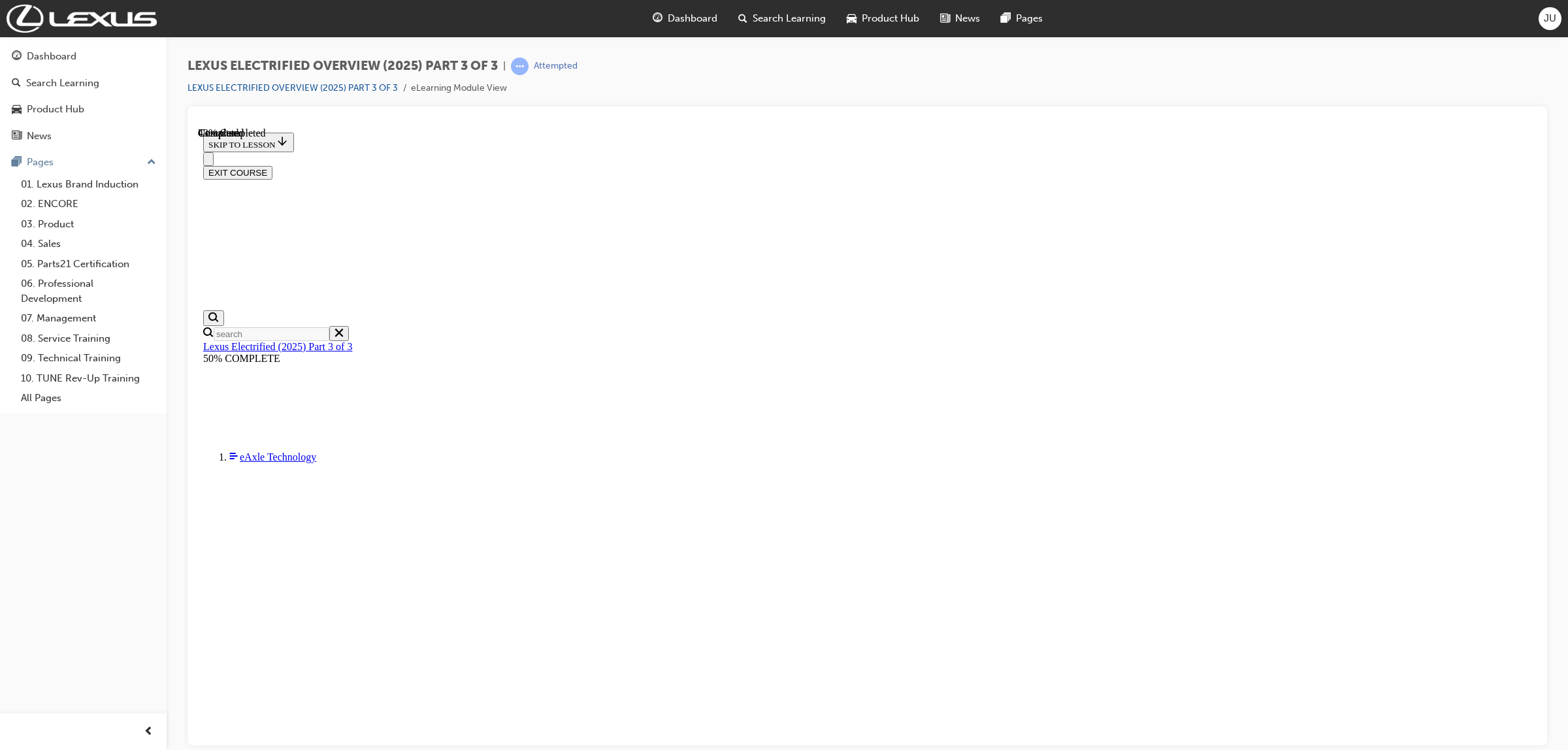
scroll to position [605, 0]
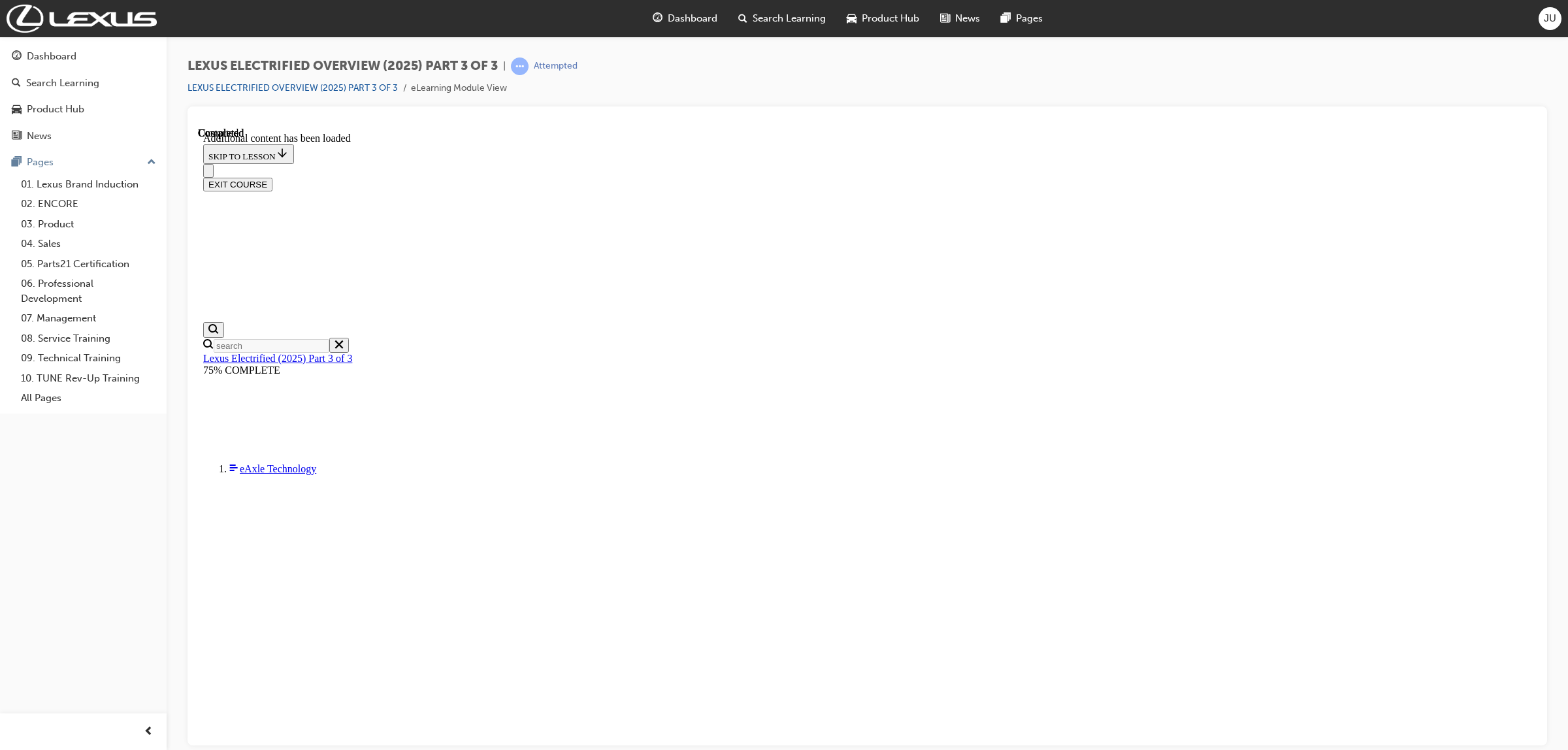
radio input "true"
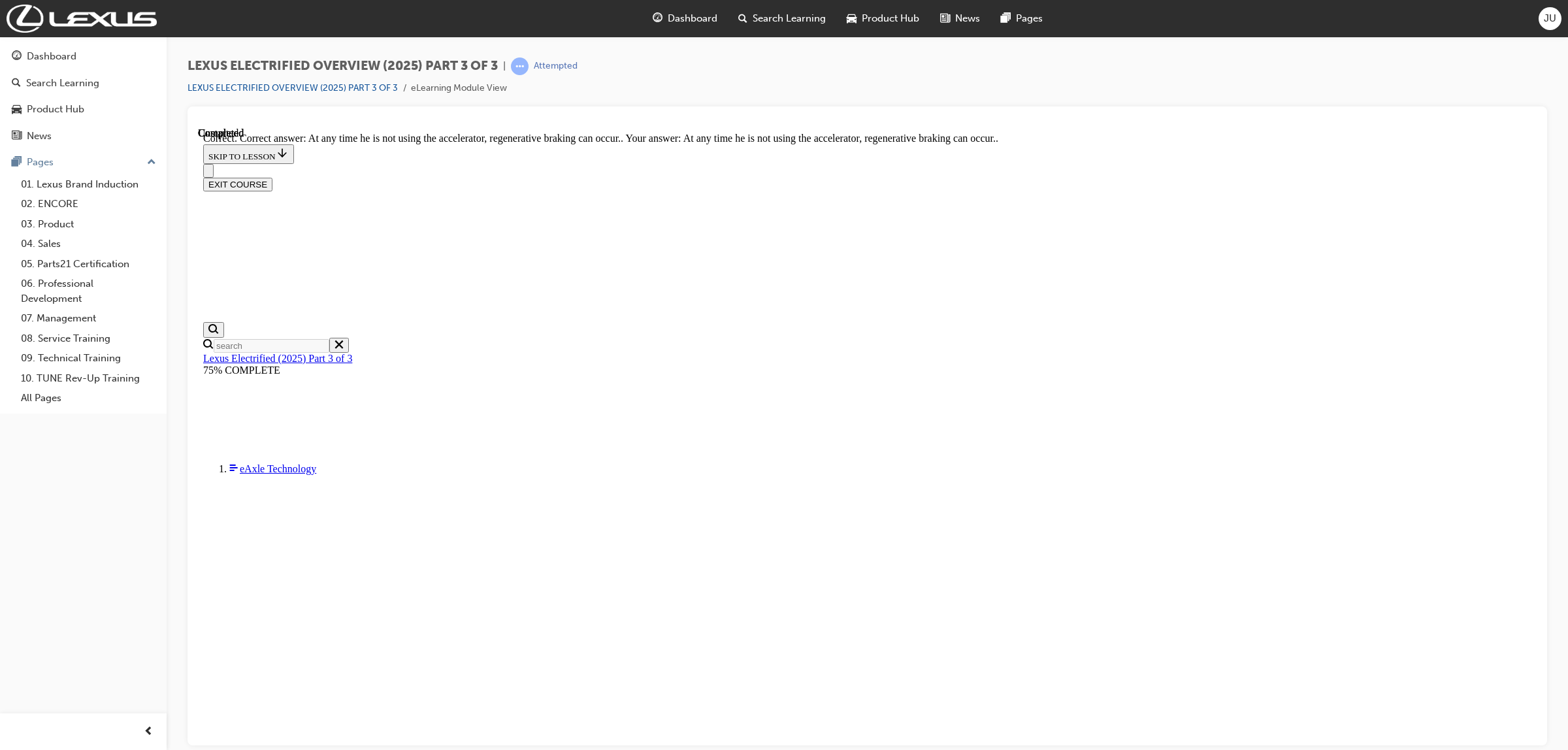
scroll to position [1024, 0]
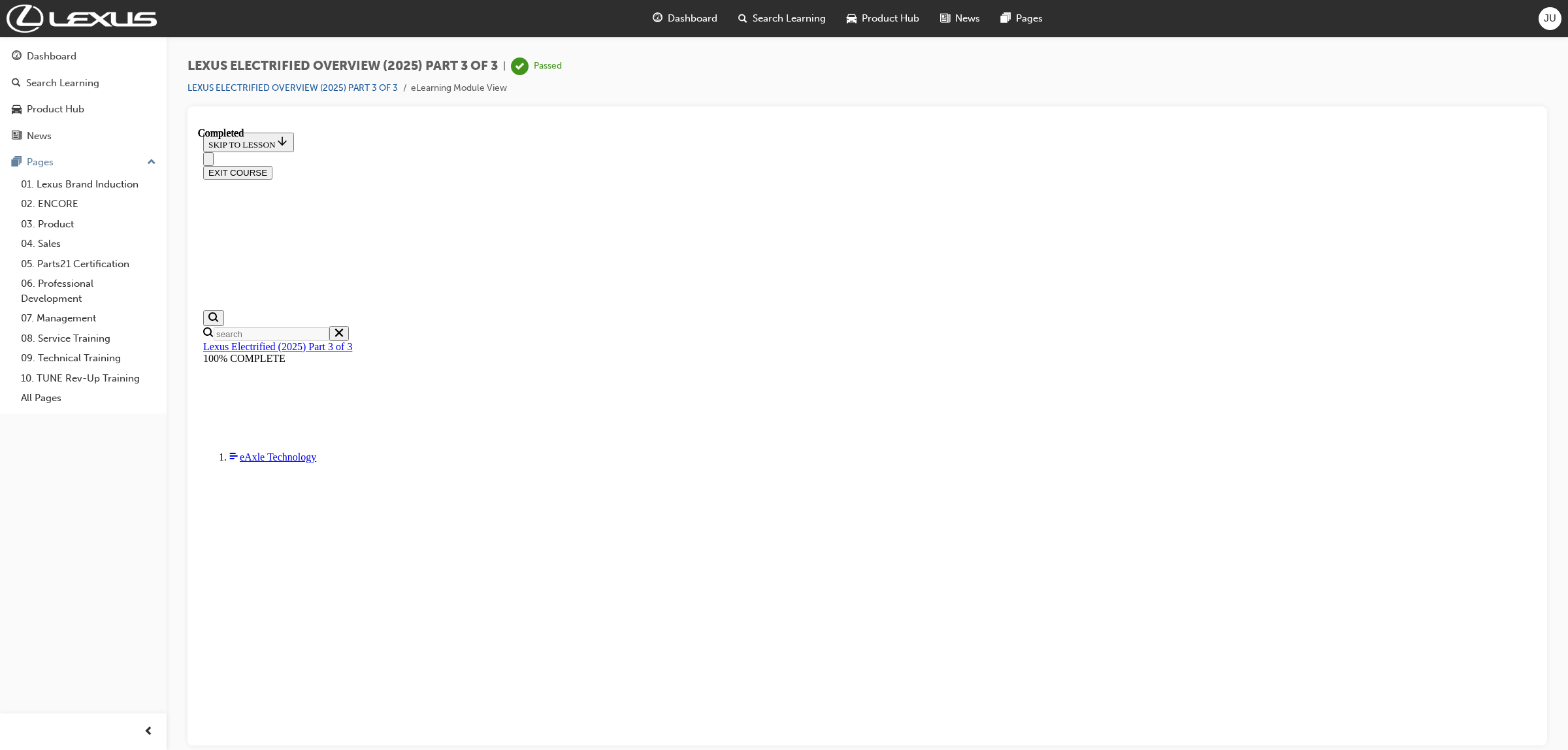
scroll to position [513, 0]
click at [273, 165] on button "EXIT COURSE" at bounding box center [238, 172] width 69 height 14
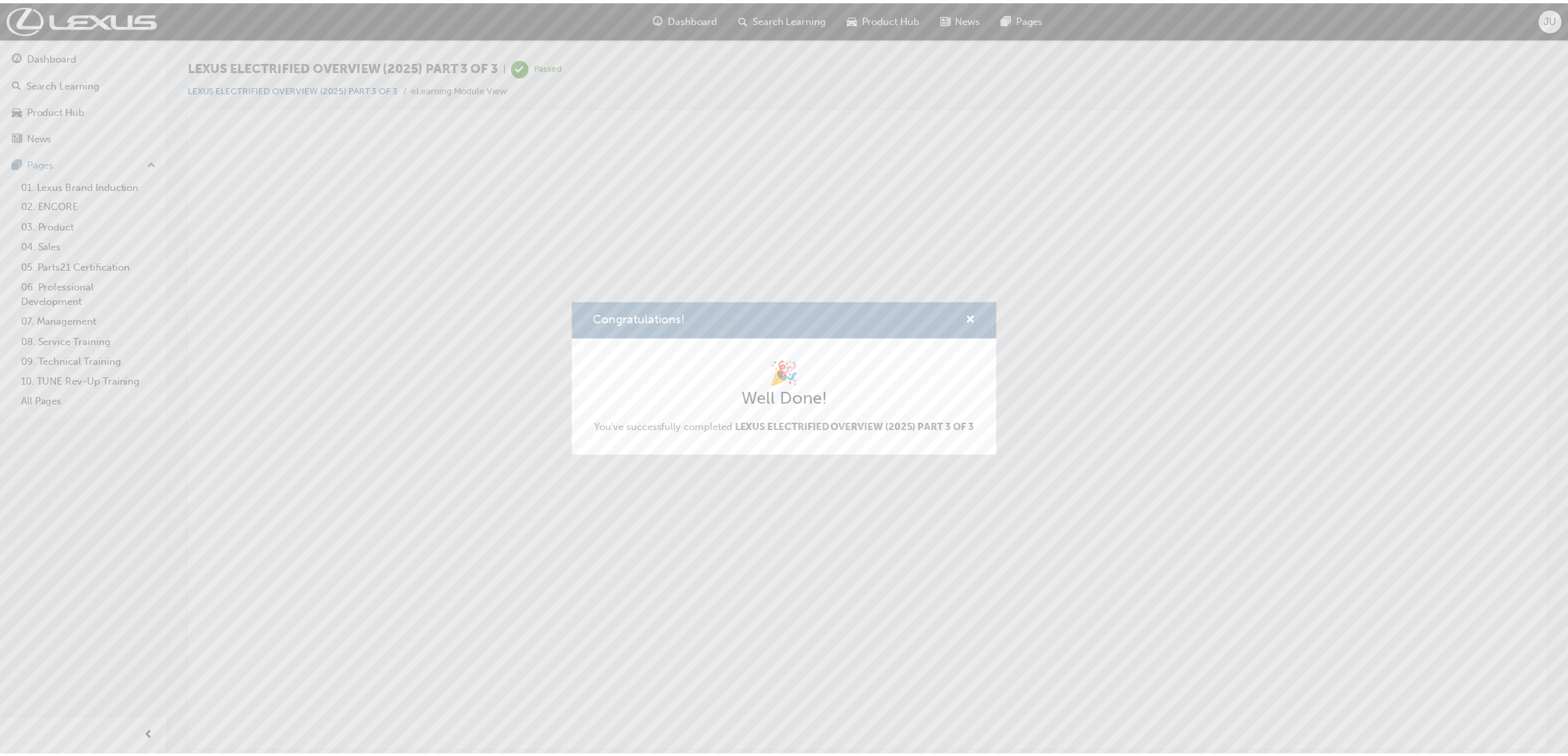
scroll to position [0, 0]
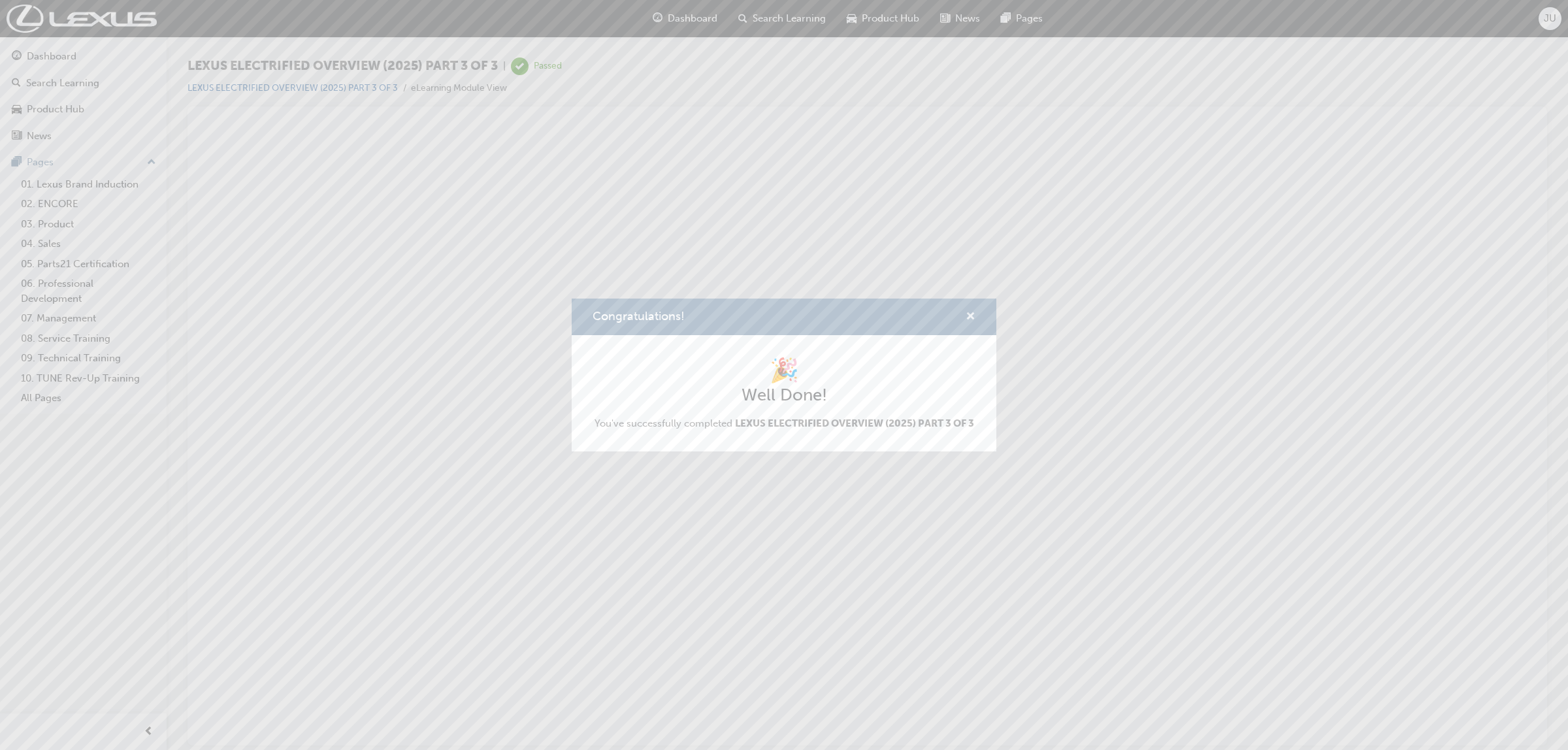
click at [969, 325] on button "Congratulations!" at bounding box center [970, 316] width 10 height 16
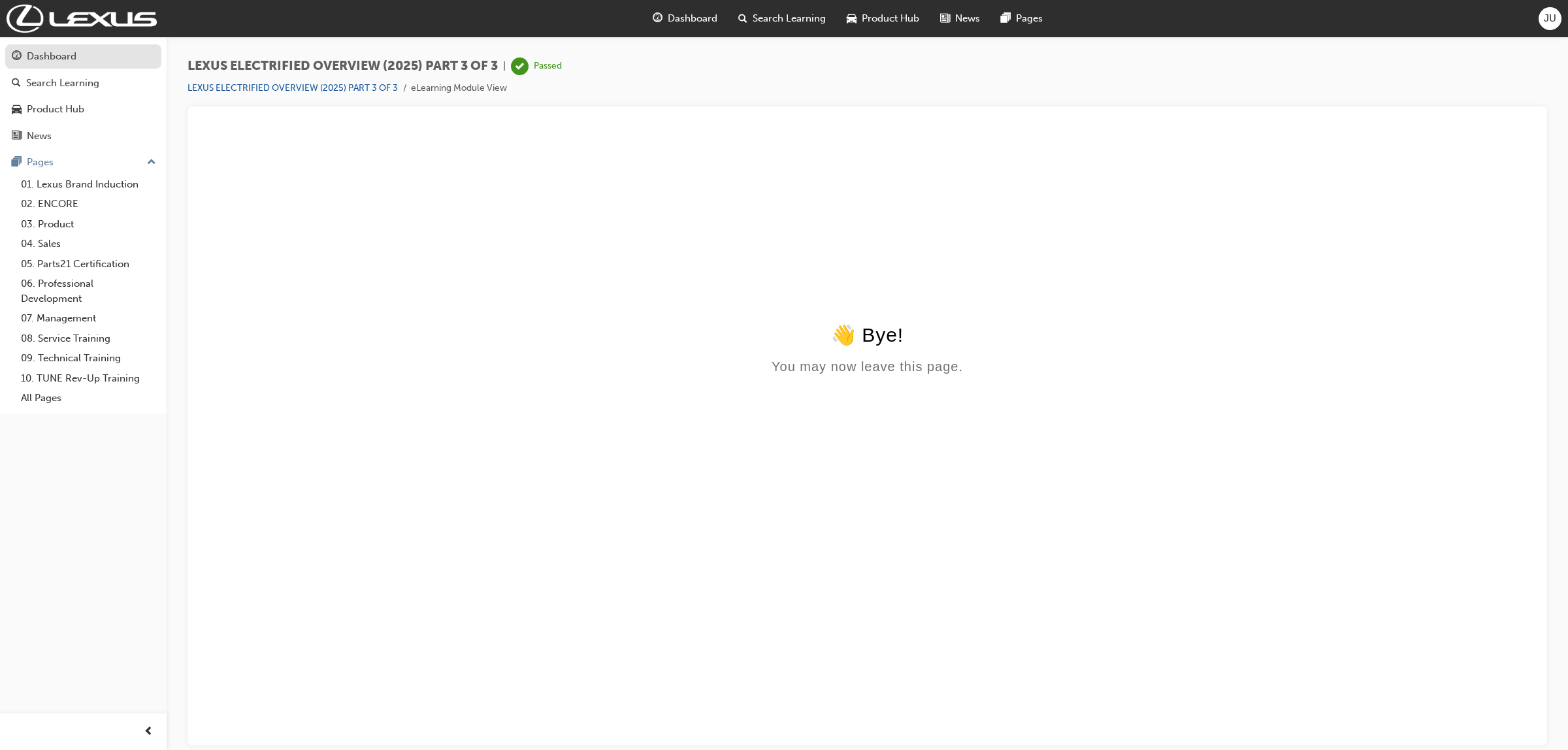
click at [50, 49] on div "Dashboard" at bounding box center [52, 56] width 49 height 15
